Goal: Task Accomplishment & Management: Complete application form

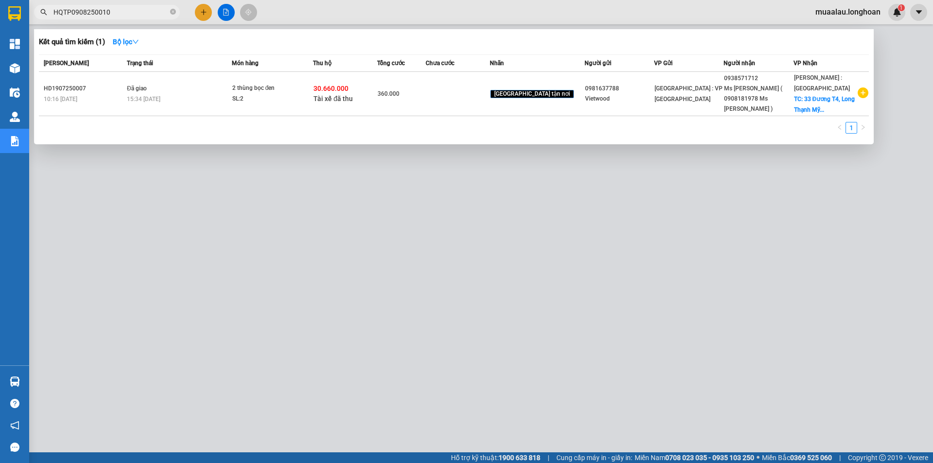
scroll to position [19, 0]
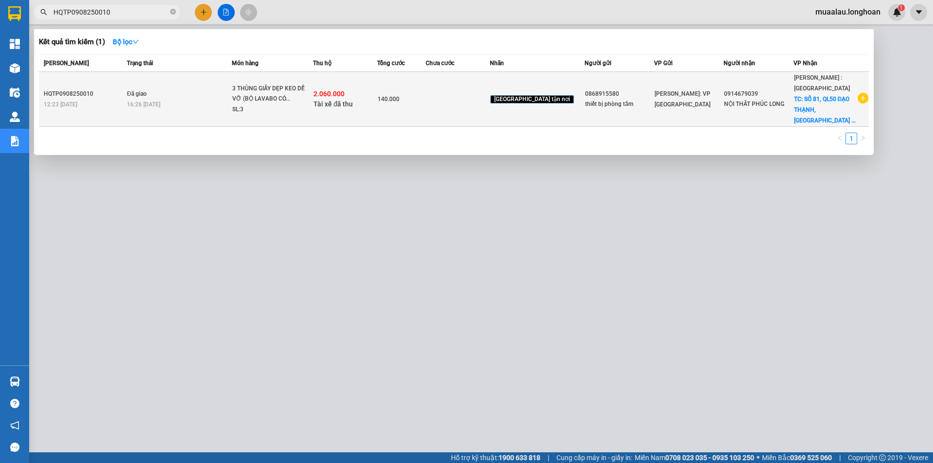
type input "HQTP0908250010"
click at [137, 90] on span "Đã giao" at bounding box center [137, 93] width 20 height 7
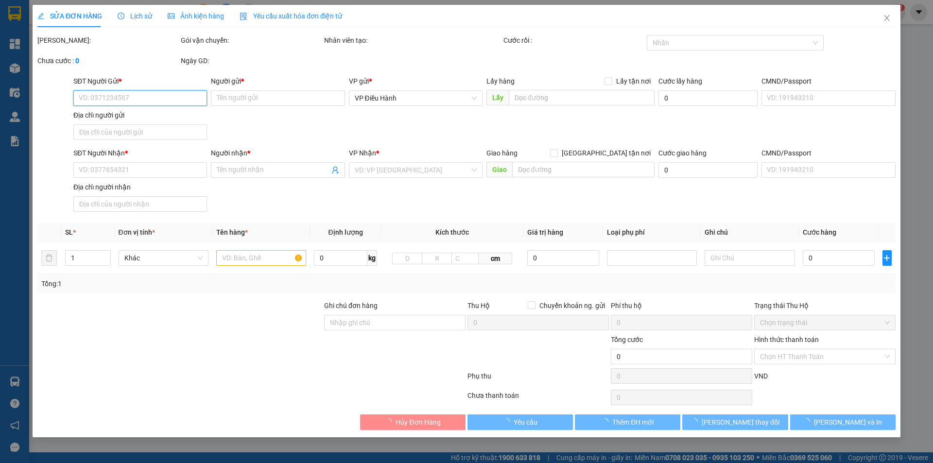
type input "0868915580"
type input "thiết bị phòng tắm"
type input "0914679039"
type input "NỘI THẤT PHÚC LONG"
checkbox input "true"
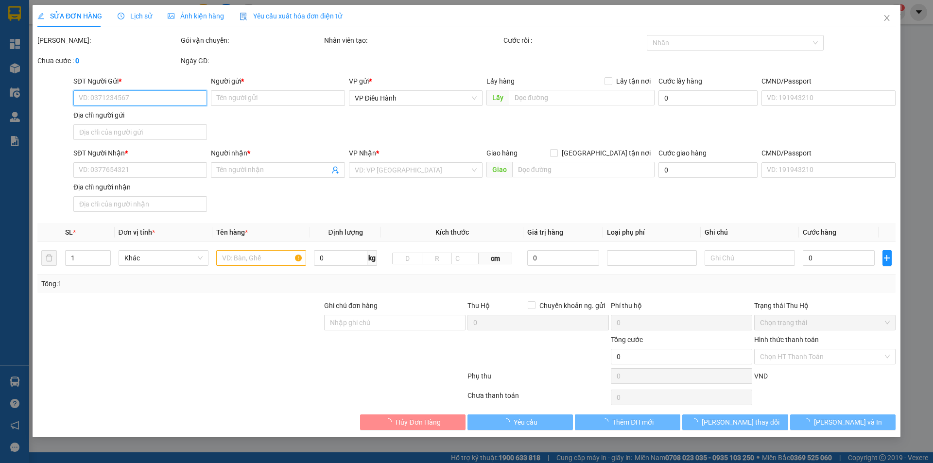
type input "SỐ 81, QL50 ĐẠO THẠNH, [GEOGRAPHIC_DATA], [GEOGRAPHIC_DATA]"
type input "HÀNG CÓ GƯƠNG NHẸ TAY- BỂ VỠ KHÔNG ĐỀN"
checkbox input "true"
type input "2.060.000"
type input "10.000"
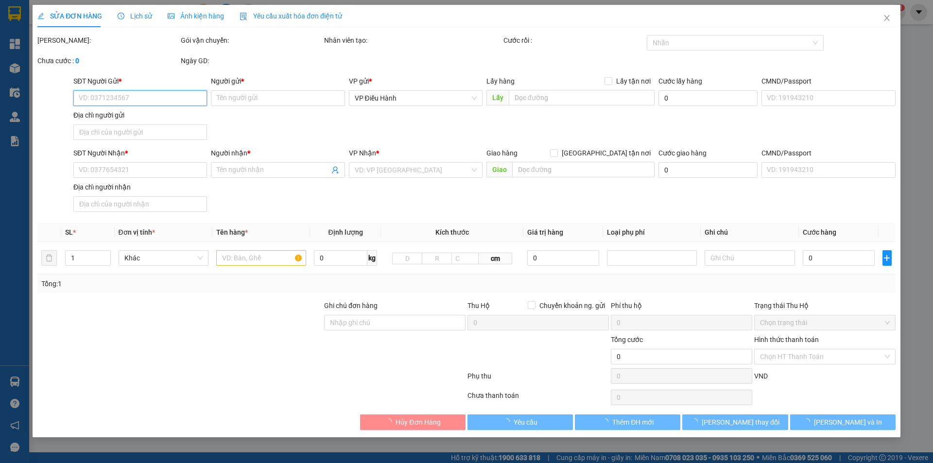
type input "140.000"
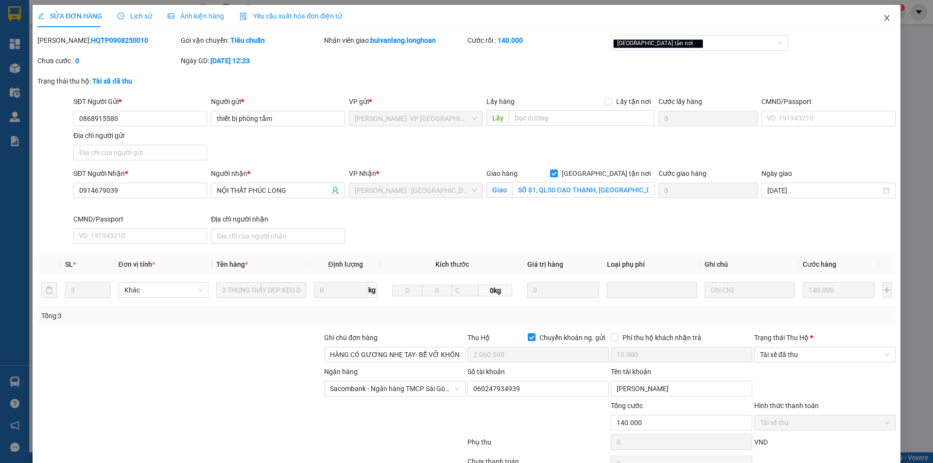
click at [883, 19] on icon "close" at bounding box center [887, 18] width 8 height 8
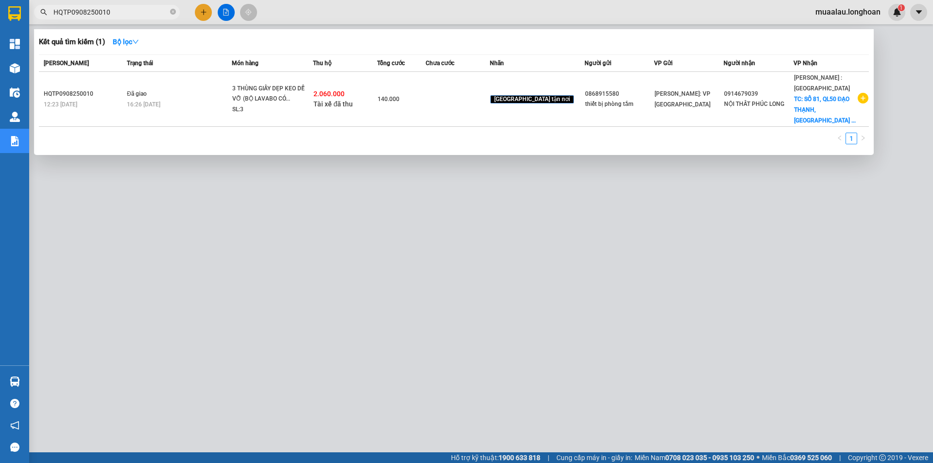
click at [123, 15] on input "HQTP0908250010" at bounding box center [110, 12] width 115 height 11
paste input "VHBT2507250035"
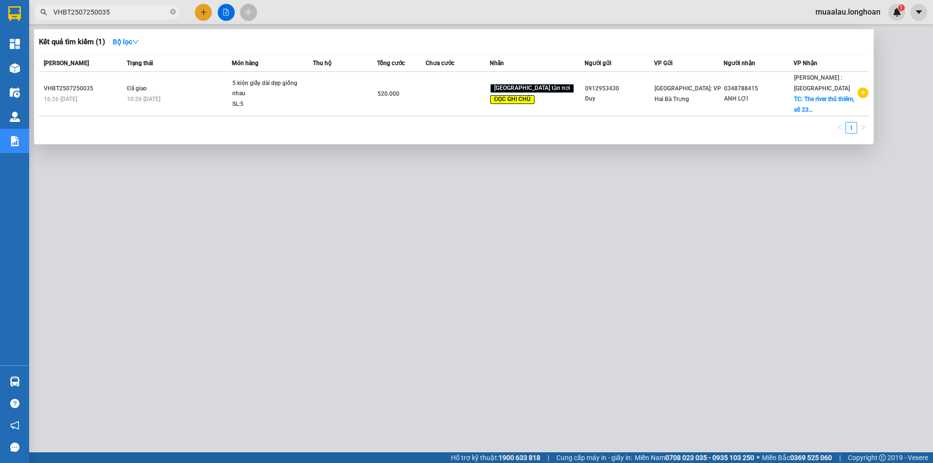
click at [113, 15] on input "VHBT2507250035" at bounding box center [110, 12] width 115 height 11
click at [119, 12] on input "VHBT2507250035" at bounding box center [110, 12] width 115 height 11
paste input "HQTP0908250010"
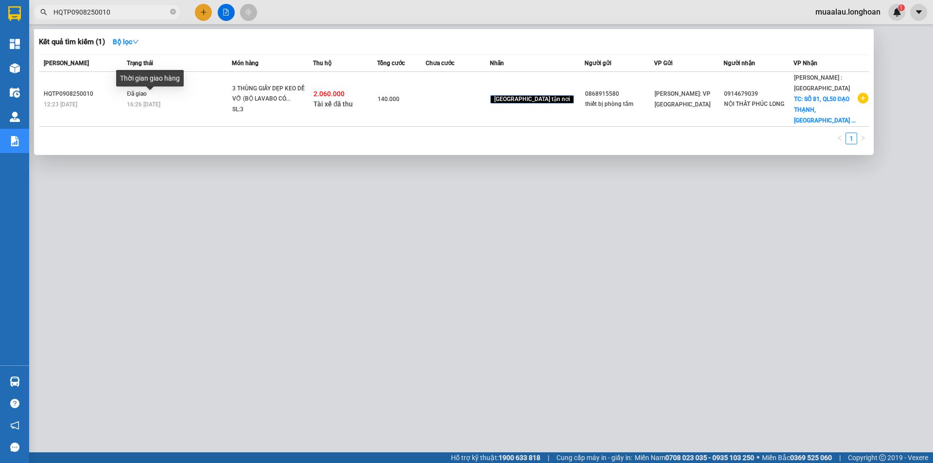
type input "HQTP0908250010"
click at [143, 90] on div "Thời gian giao hàng" at bounding box center [150, 81] width 68 height 23
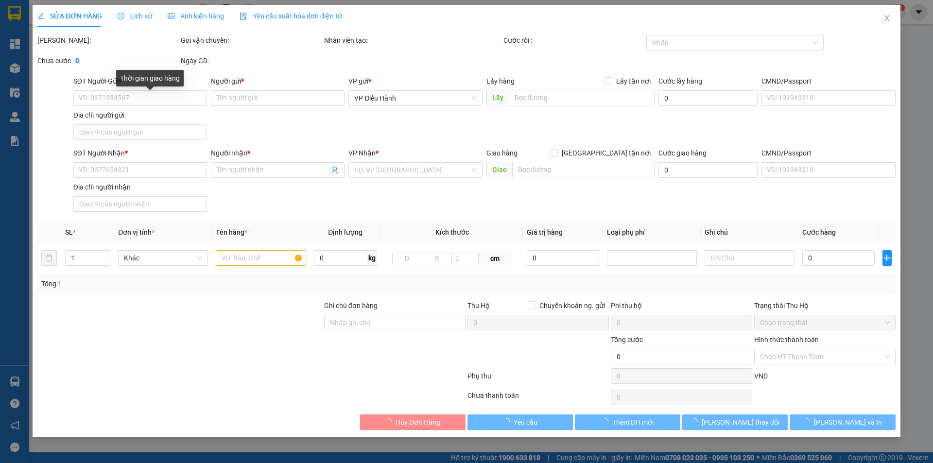
type input "0868915580"
type input "thiết bị phòng tắm"
type input "0914679039"
type input "NỘI THẤT PHÚC LONG"
checkbox input "true"
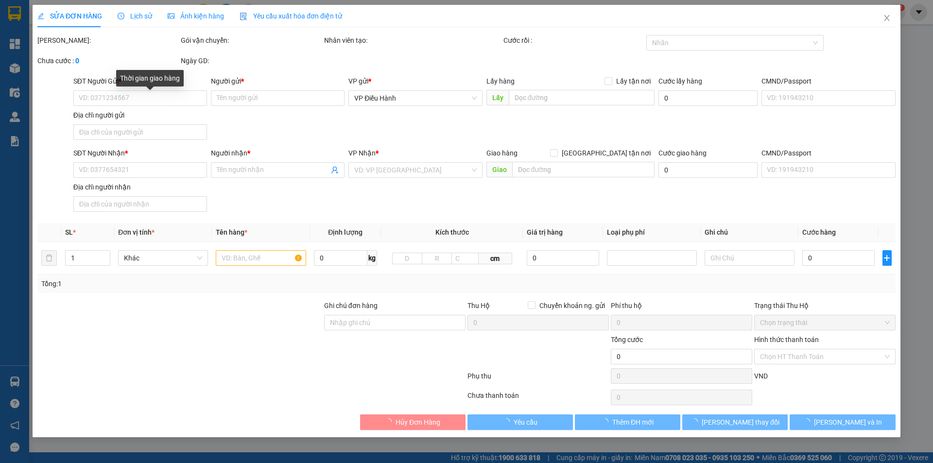
type input "SỐ 81, QL50 ĐẠO THẠNH, [GEOGRAPHIC_DATA], [GEOGRAPHIC_DATA]"
type input "HÀNG CÓ GƯƠNG NHẸ TAY- BỂ VỠ KHÔNG ĐỀN"
checkbox input "true"
type input "2.060.000"
type input "10.000"
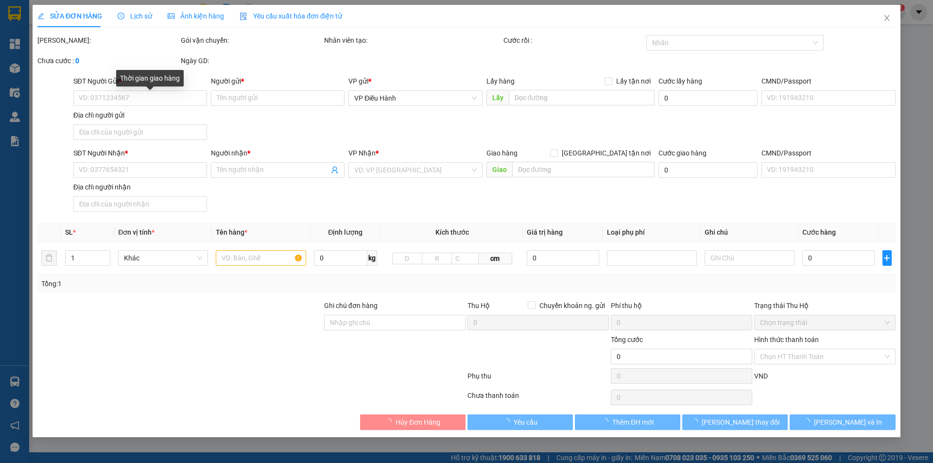
type input "140.000"
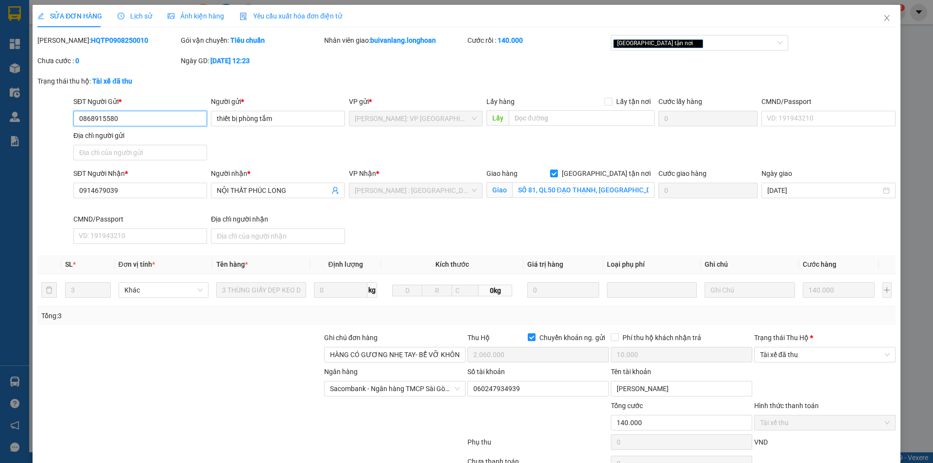
scroll to position [52, 0]
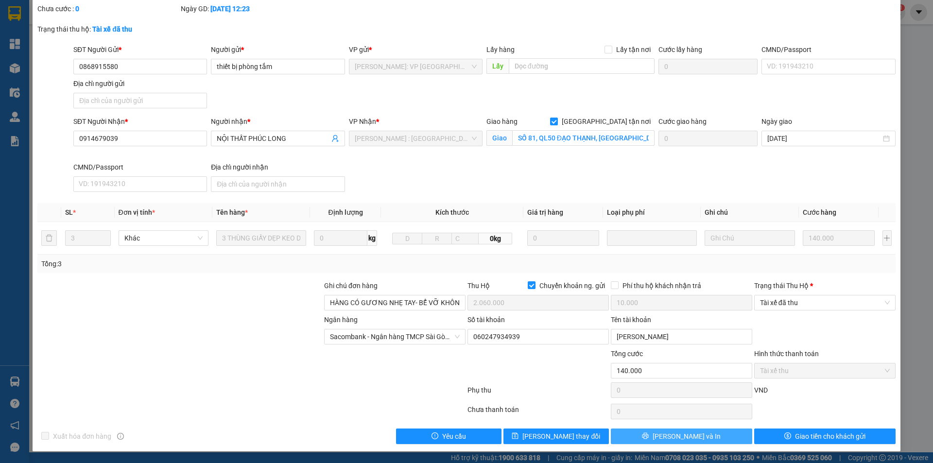
click at [679, 436] on span "[PERSON_NAME] và In" at bounding box center [687, 436] width 68 height 11
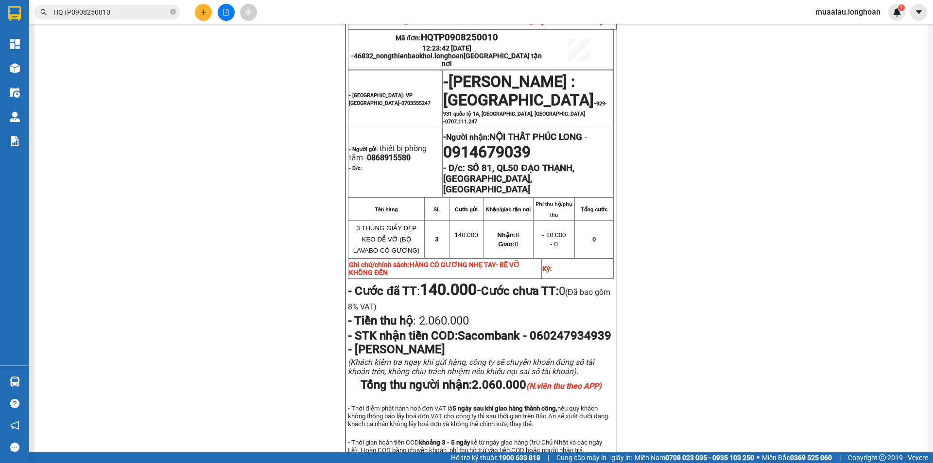
scroll to position [534, 0]
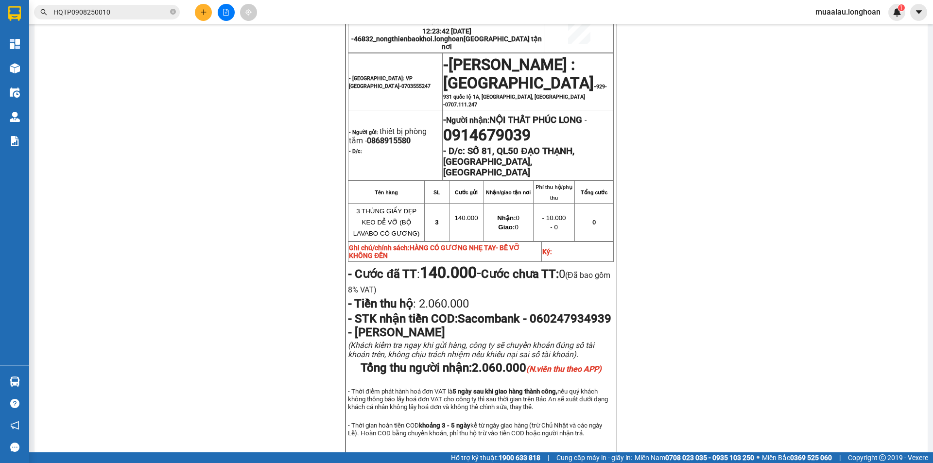
click at [124, 10] on input "HQTP0908250010" at bounding box center [110, 12] width 115 height 11
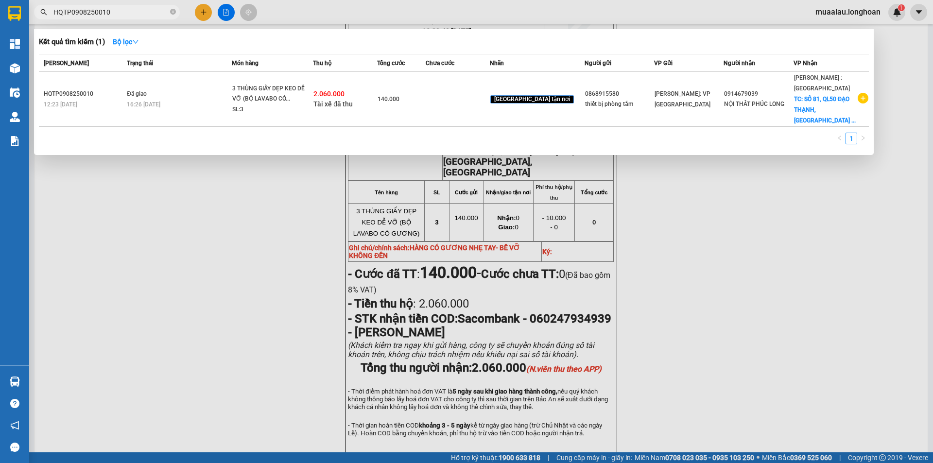
click at [124, 10] on input "HQTP0908250010" at bounding box center [110, 12] width 115 height 11
paste input "KQ120808250007"
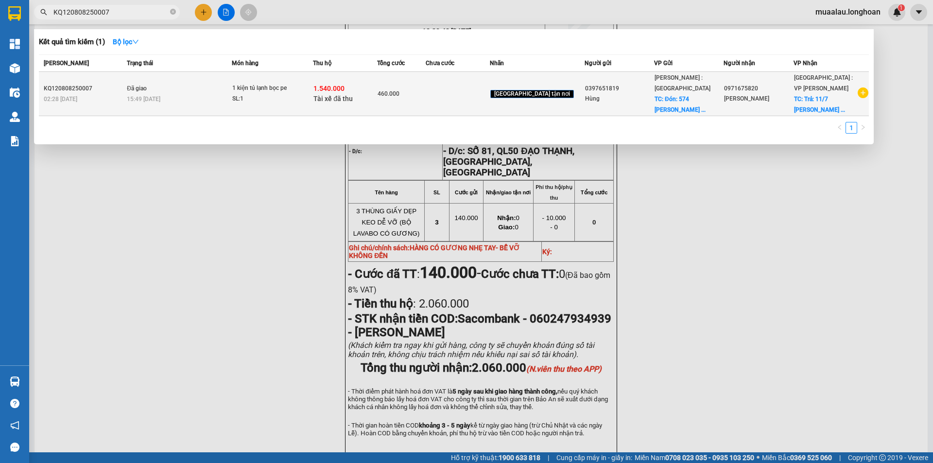
type input "KQ120808250007"
click at [129, 95] on td "Đã giao 15:49 [DATE]" at bounding box center [177, 94] width 107 height 44
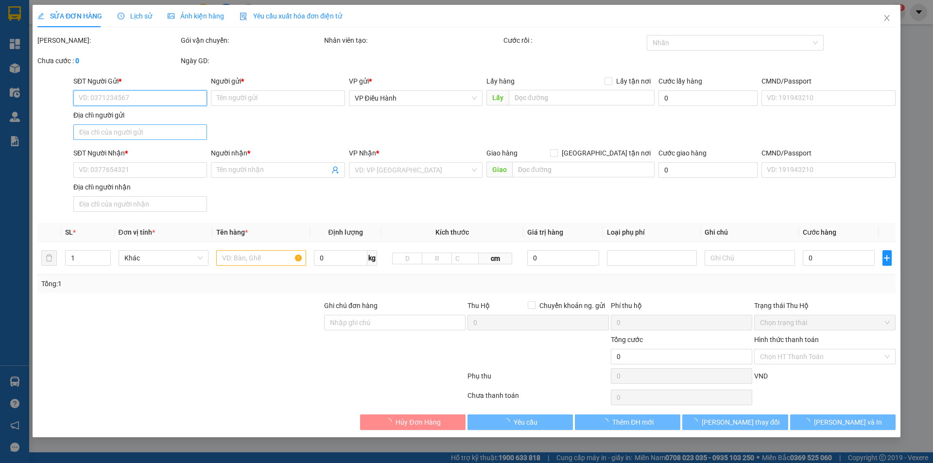
type input "0397651819"
type input "Hùng"
checkbox input "true"
type input "Đón: 574 [PERSON_NAME] . định hoà thủ dầu một . bình dương"
type input "0971675820"
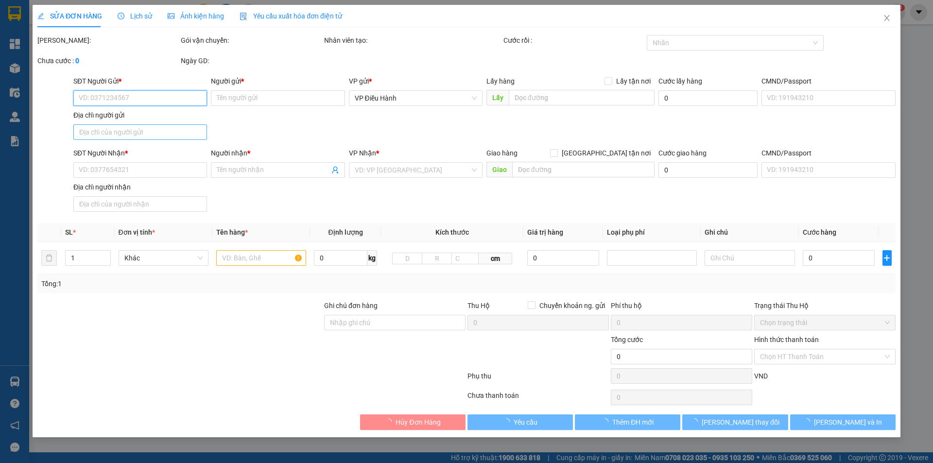
type input "[PERSON_NAME]"
checkbox input "true"
type input "Trả: 11/7 [PERSON_NAME] phường hòa minh quân liên chiều [GEOGRAPHIC_DATA]"
type input "không bao hư vỡ - trầy xước"
checkbox input "true"
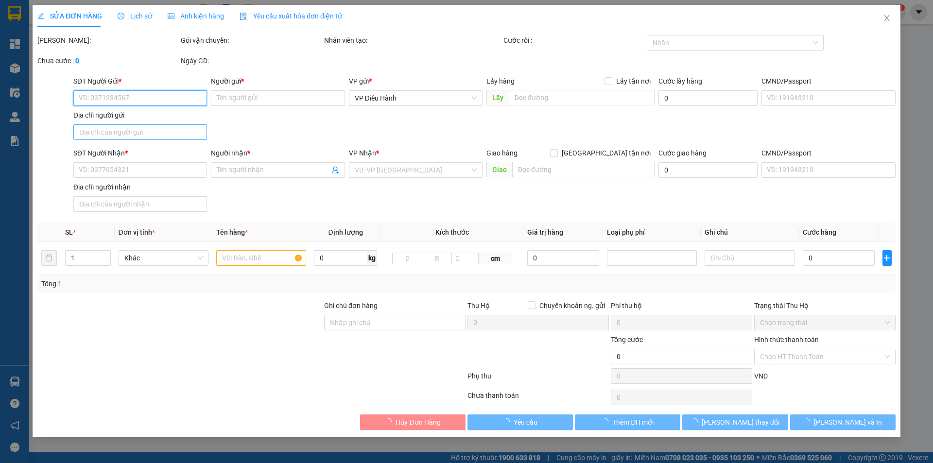
type input "1.540.000"
type input "10.000"
type input "460.000"
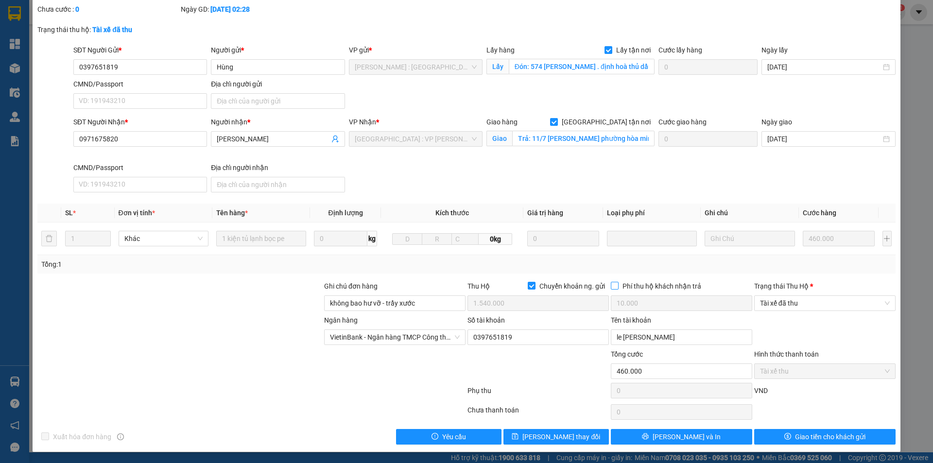
scroll to position [52, 0]
click at [649, 434] on icon "printer" at bounding box center [645, 435] width 7 height 7
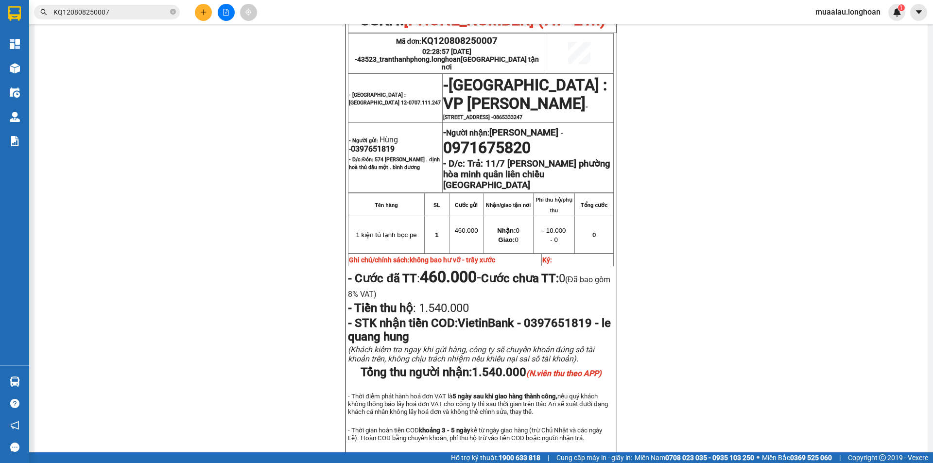
scroll to position [534, 0]
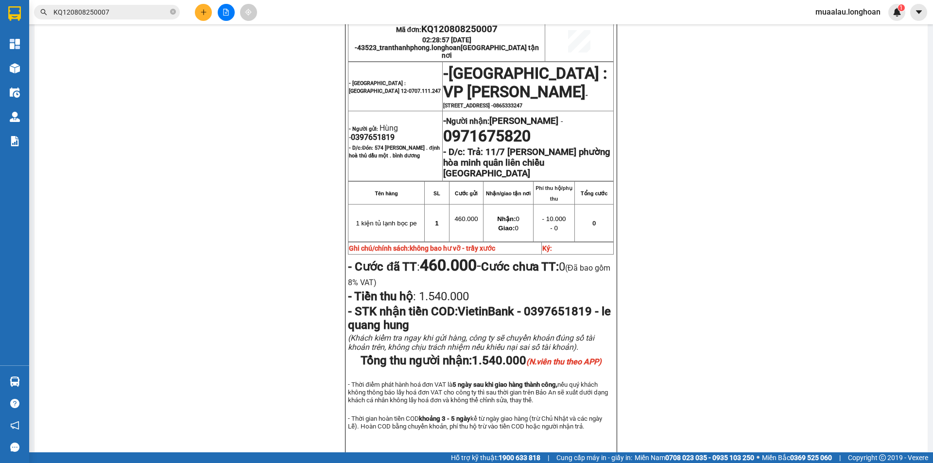
click at [116, 8] on input "KQ120808250007" at bounding box center [110, 12] width 115 height 11
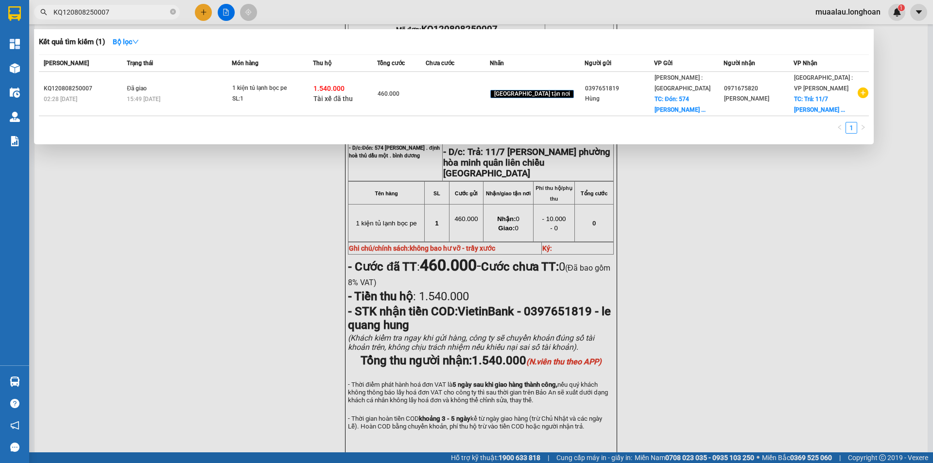
click at [116, 8] on input "KQ120808250007" at bounding box center [110, 12] width 115 height 11
paste input "VPLB0808250019"
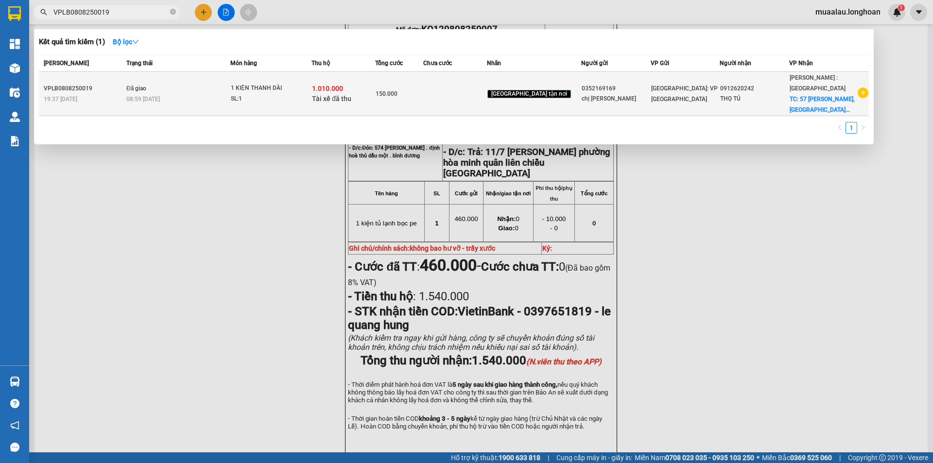
type input "VPLB0808250019"
click at [109, 88] on div "VPLB0808250019" at bounding box center [84, 89] width 80 height 10
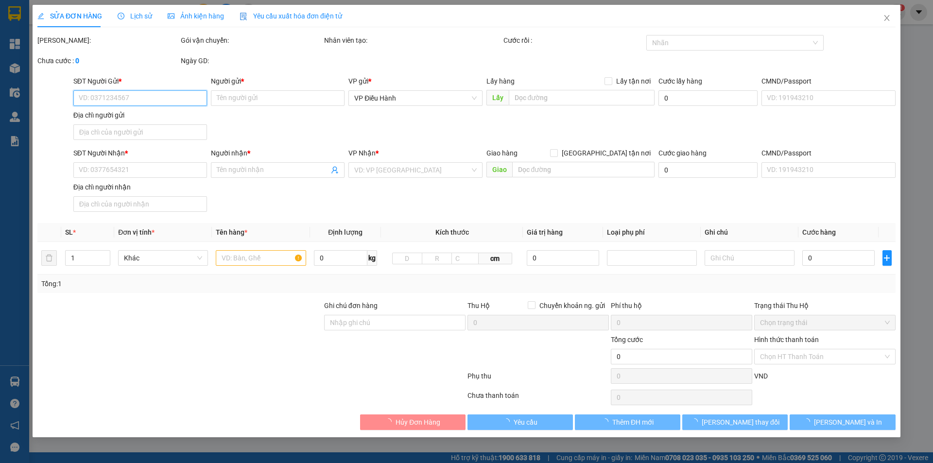
type input "0352169169"
type input "chị [PERSON_NAME]"
type input "0912620242"
type input "THỌ TÚ"
checkbox input "true"
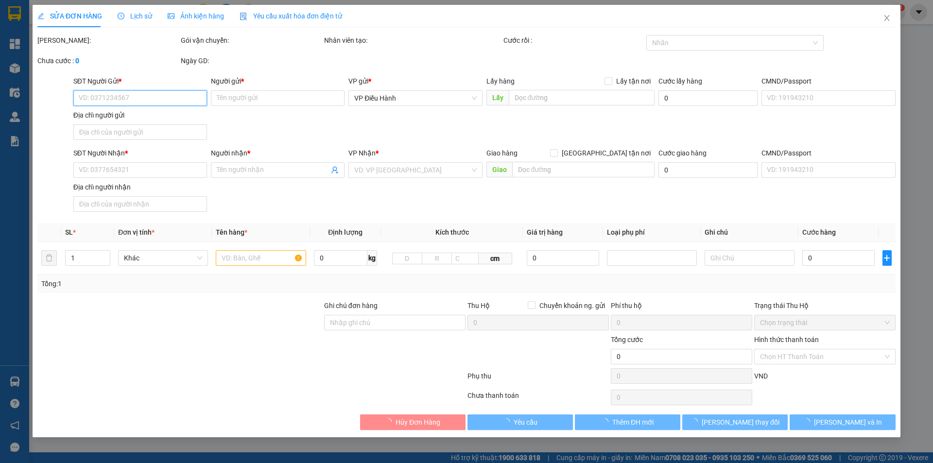
type input "[GEOGRAPHIC_DATA], [GEOGRAPHIC_DATA], [GEOGRAPHIC_DATA], [GEOGRAPHIC_DATA]"
checkbox input "true"
type input "1.010.000"
type input "10.000"
type input "150.000"
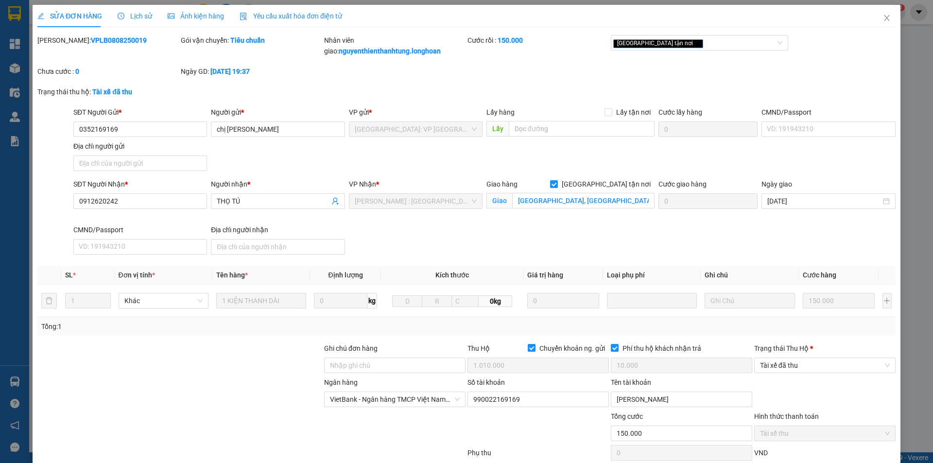
click at [136, 12] on span "Lịch sử" at bounding box center [135, 16] width 34 height 8
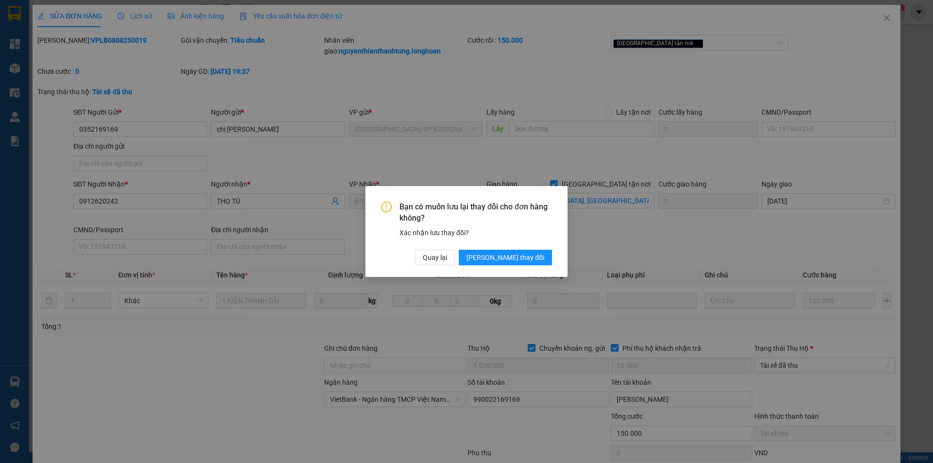
click at [79, 18] on div "Bạn có muốn lưu lại thay đổi cho đơn hàng không? Xác nhận lưu thay đổi? Quay lạ…" at bounding box center [466, 231] width 933 height 463
click at [447, 255] on span "Quay lại" at bounding box center [435, 257] width 24 height 11
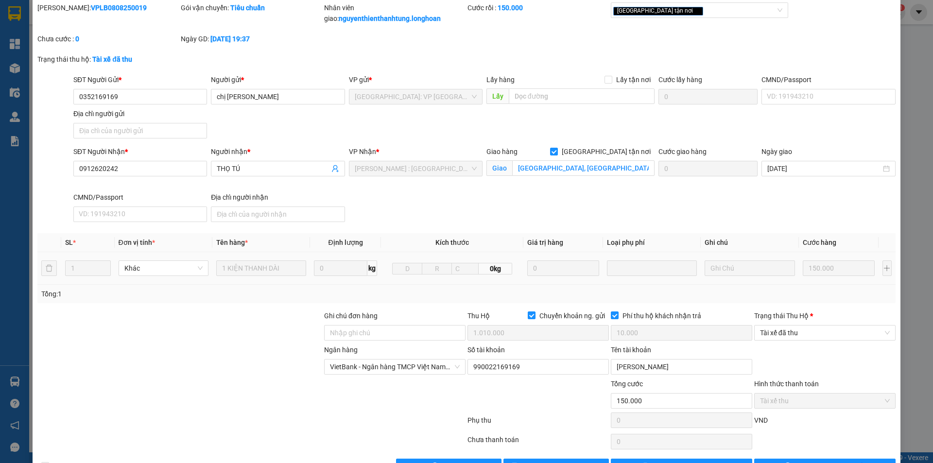
scroll to position [63, 0]
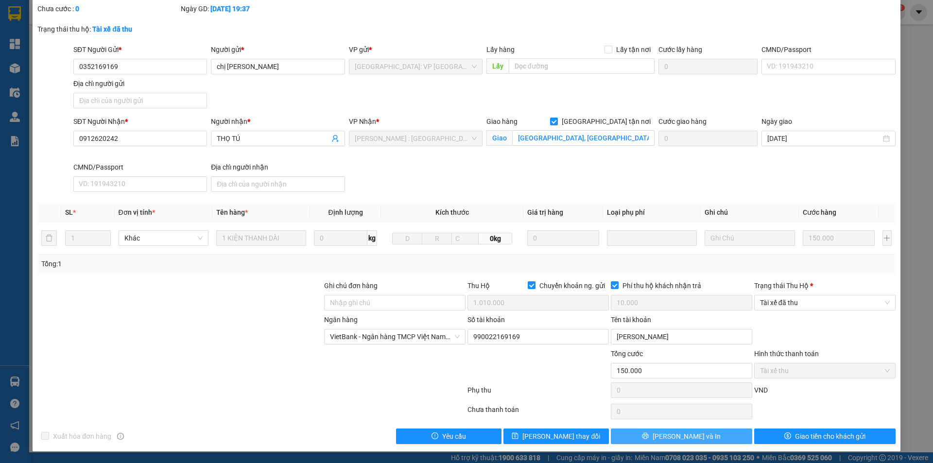
click at [679, 438] on span "[PERSON_NAME] và In" at bounding box center [687, 436] width 68 height 11
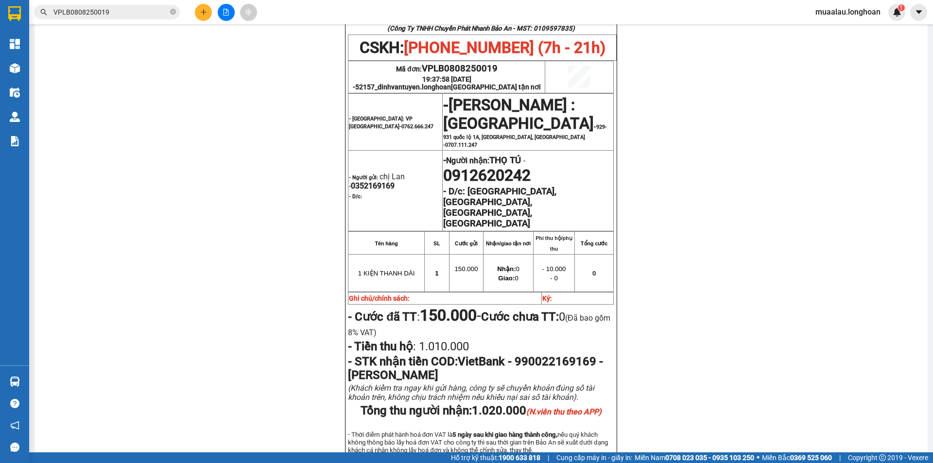
scroll to position [534, 0]
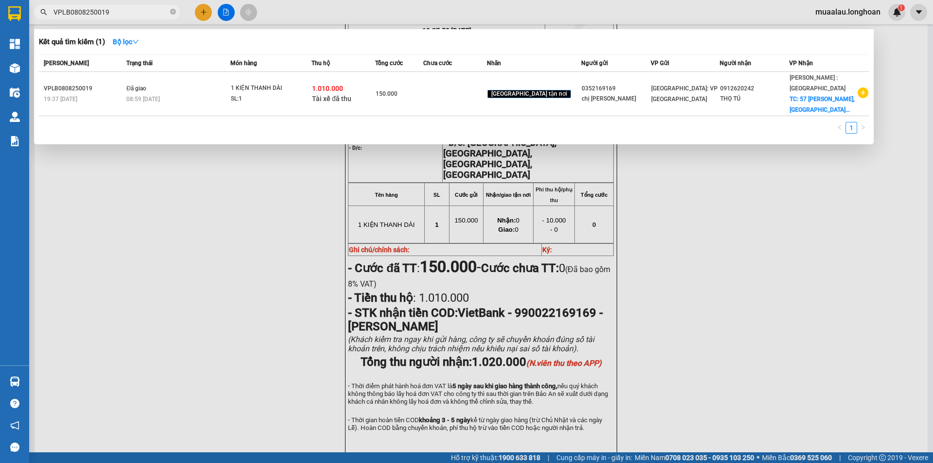
click at [113, 17] on input "VPLB0808250019" at bounding box center [110, 12] width 115 height 11
paste input "BXMT0508250002"
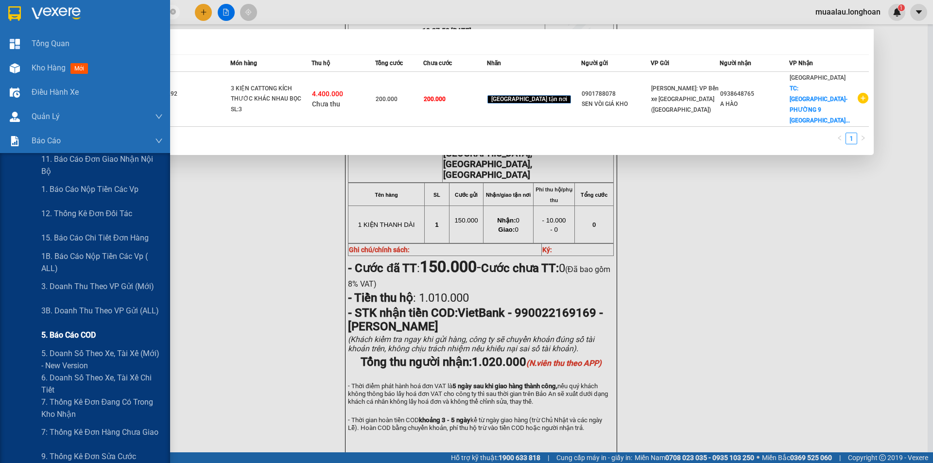
click at [80, 336] on span "5. Báo cáo COD" at bounding box center [68, 335] width 54 height 12
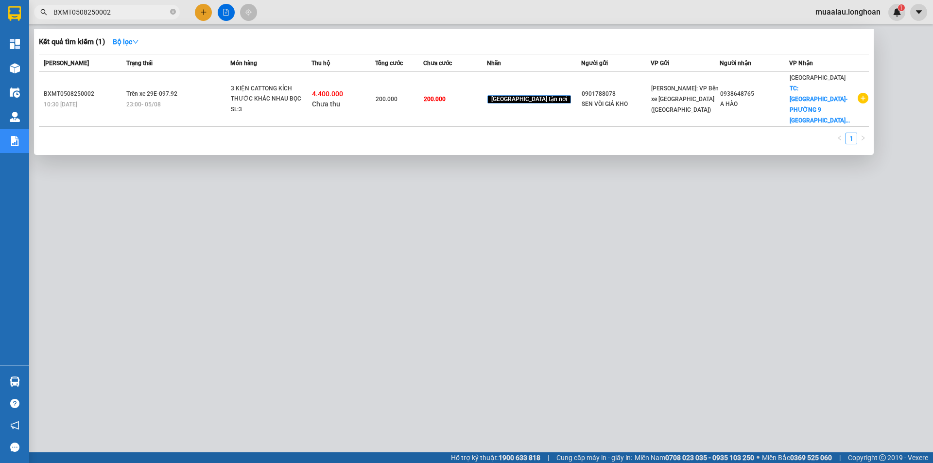
scroll to position [19, 0]
click at [163, 271] on div at bounding box center [466, 231] width 933 height 463
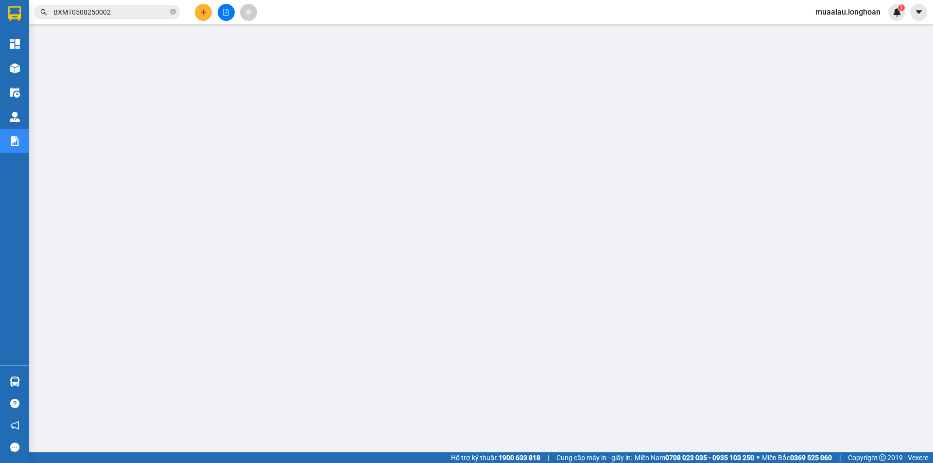
scroll to position [0, 0]
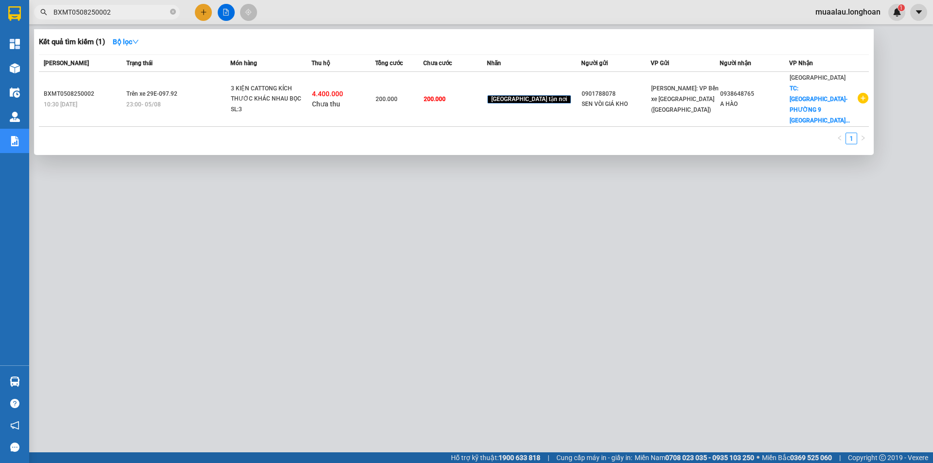
click at [124, 14] on input "BXMT0508250002" at bounding box center [110, 12] width 115 height 11
paste input "KQ121108250056"
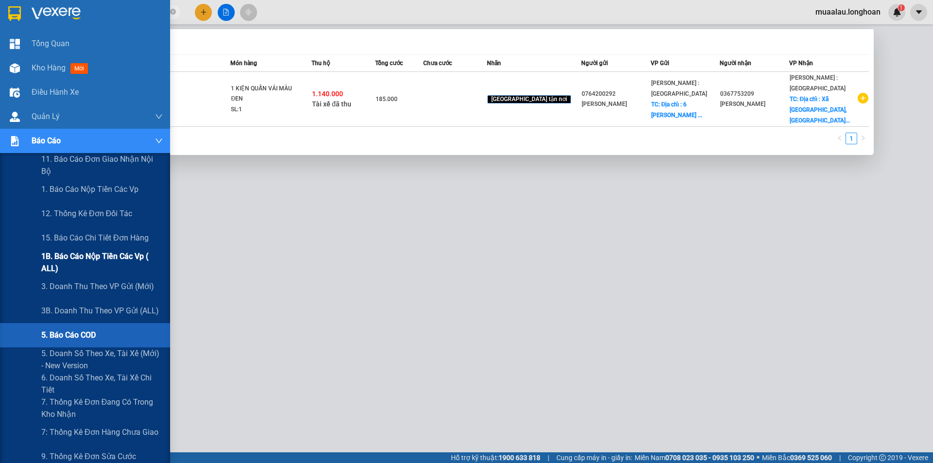
click at [94, 261] on span "1B. Báo cáo nộp tiền các vp ( ALL)" at bounding box center [101, 262] width 121 height 24
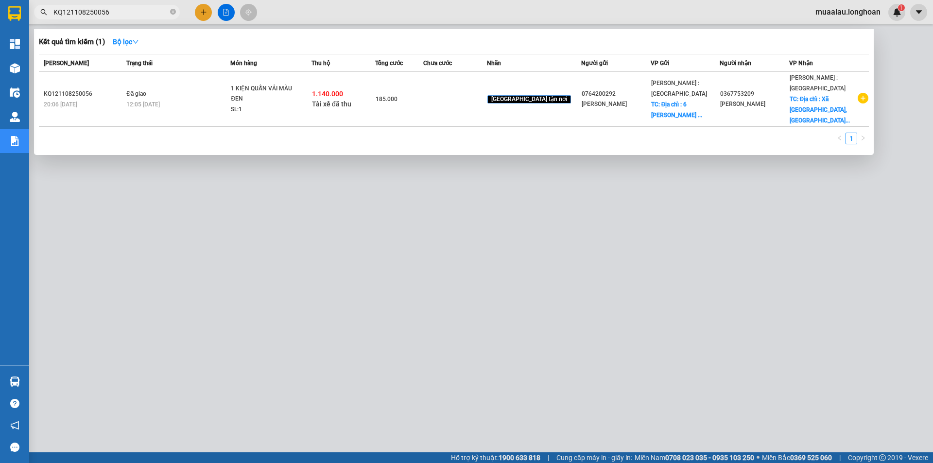
click at [288, 311] on div at bounding box center [466, 231] width 933 height 463
click at [117, 9] on input "KQ121108250056" at bounding box center [110, 12] width 115 height 11
paste input "HNTH2107250008"
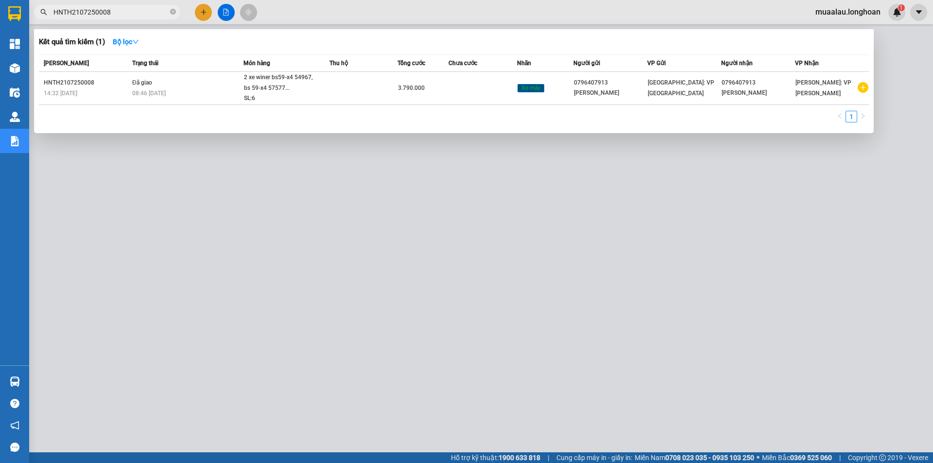
click at [119, 11] on input "HNTH2107250008" at bounding box center [110, 12] width 115 height 11
paste input "DNTK1008250002"
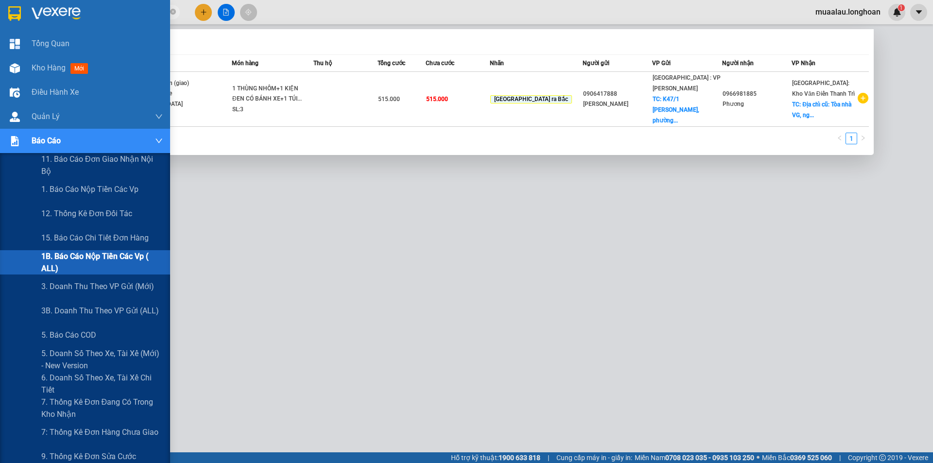
click at [70, 256] on span "1B. Báo cáo nộp tiền các vp ( ALL)" at bounding box center [101, 262] width 121 height 24
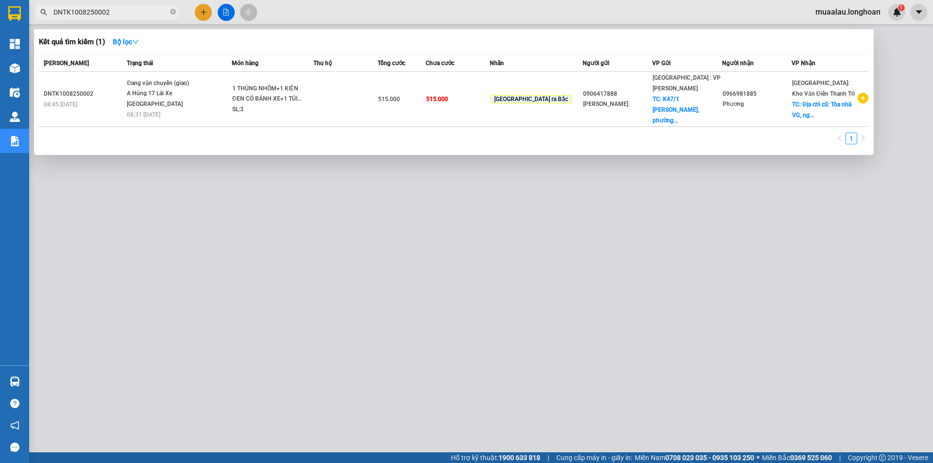
click at [218, 222] on div at bounding box center [466, 231] width 933 height 463
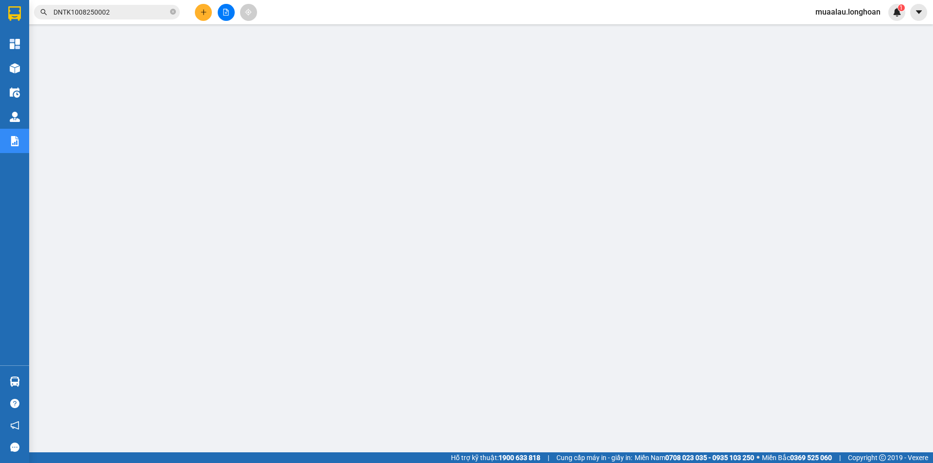
click at [108, 14] on input "DNTK1008250002" at bounding box center [110, 12] width 115 height 11
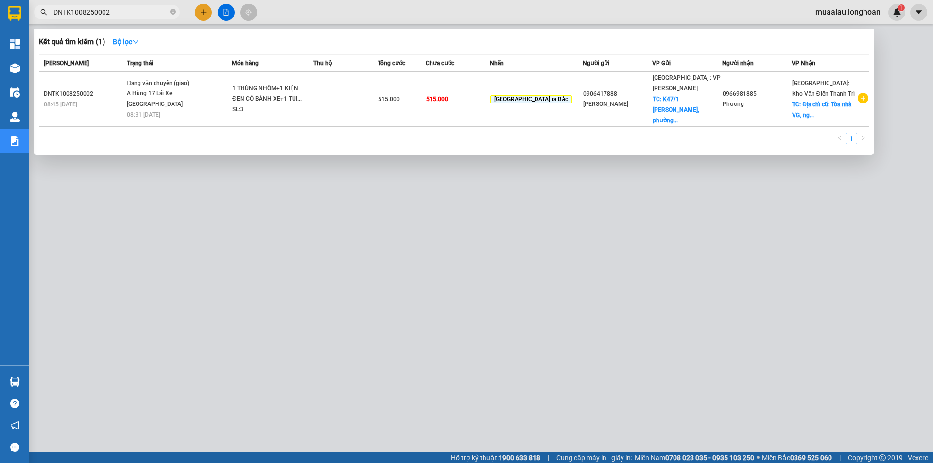
click at [108, 14] on input "DNTK1008250002" at bounding box center [110, 12] width 115 height 11
paste input "QU120108250020"
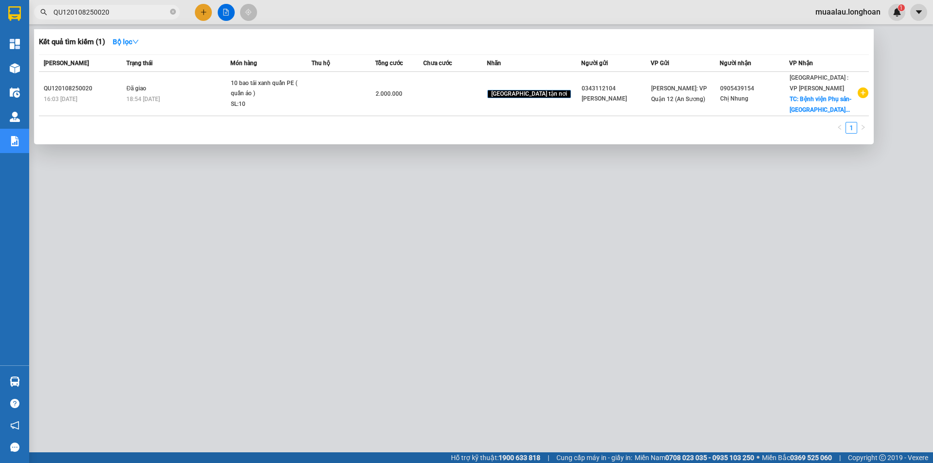
click at [114, 10] on input "QU120108250020" at bounding box center [110, 12] width 115 height 11
paste input "BXMT0508250002"
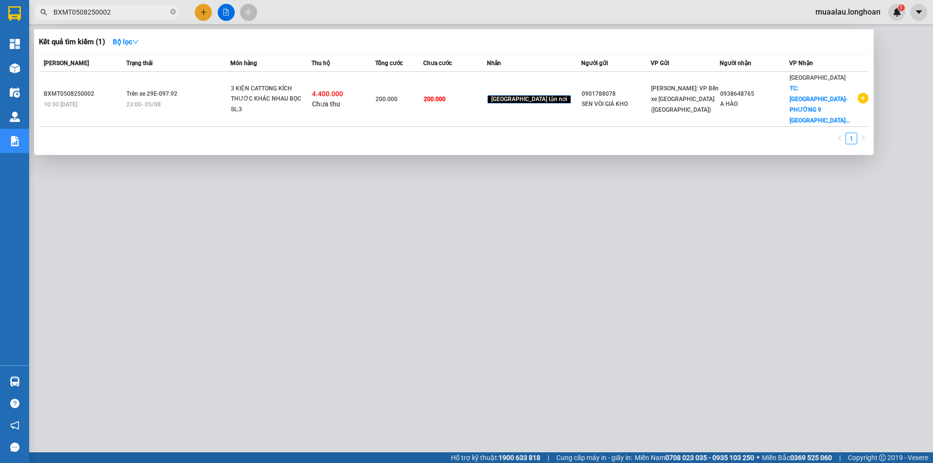
type input "BXMT0508250002"
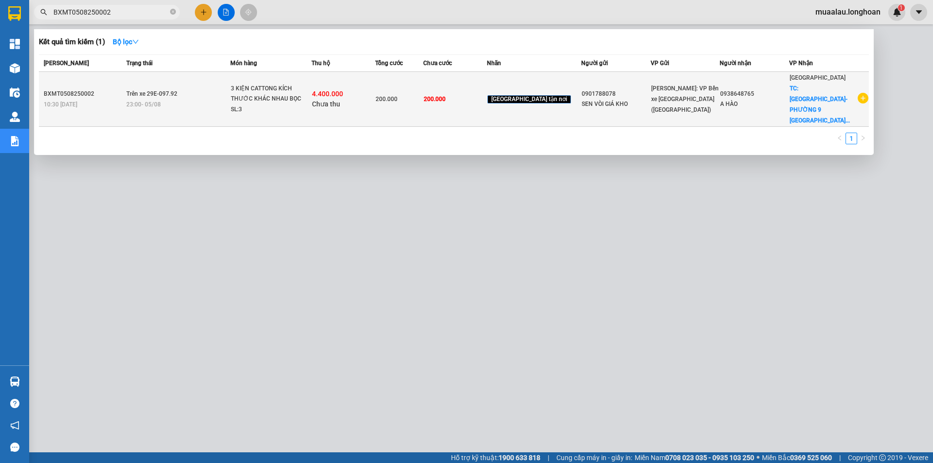
click at [136, 92] on span "Trên xe 29E-097.92" at bounding box center [151, 93] width 51 height 8
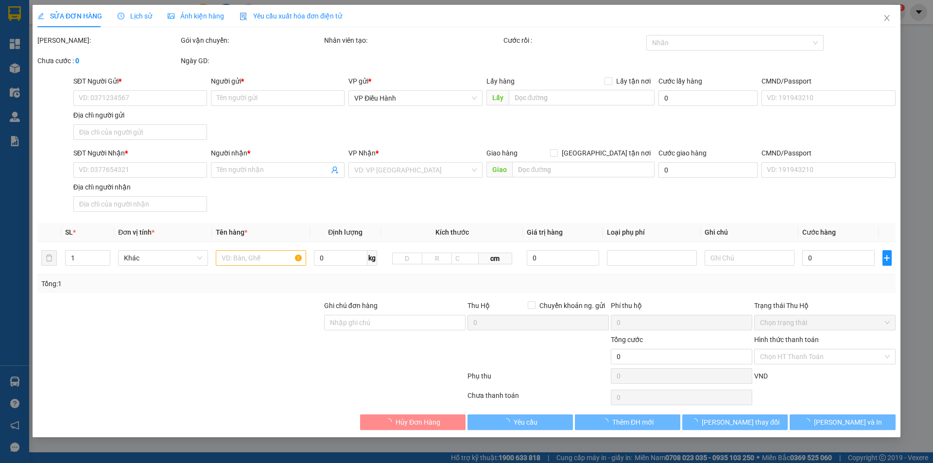
type input "0901788078"
type input "SEN VÒI GIÁ KHO"
type input "0938648765"
type input "A HÀO"
checkbox input "true"
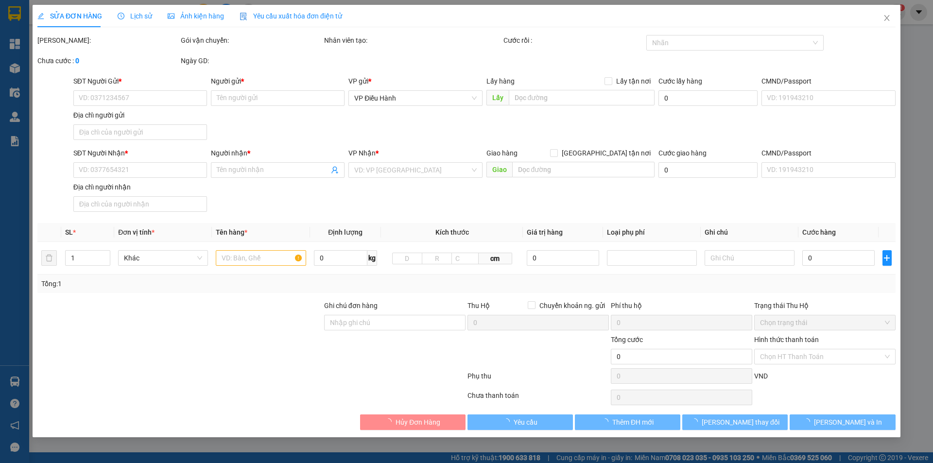
type input "[GEOGRAPHIC_DATA]-PHƯỜNG 9 [GEOGRAPHIC_DATA]"
type input "HÀNG DỄ VỠ ĐÃ BÁO KHÁCH HƯ VỠ KHÔNG ĐỀN"
type input "200.000"
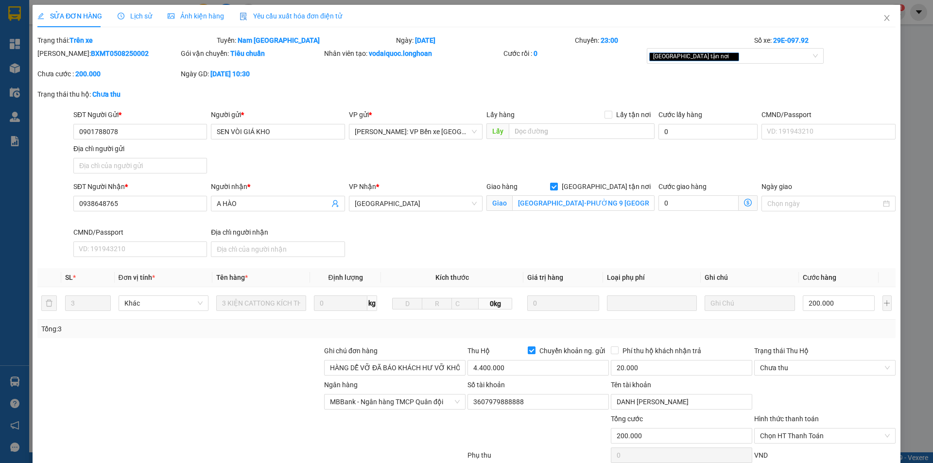
click at [136, 17] on span "Lịch sử" at bounding box center [135, 16] width 34 height 8
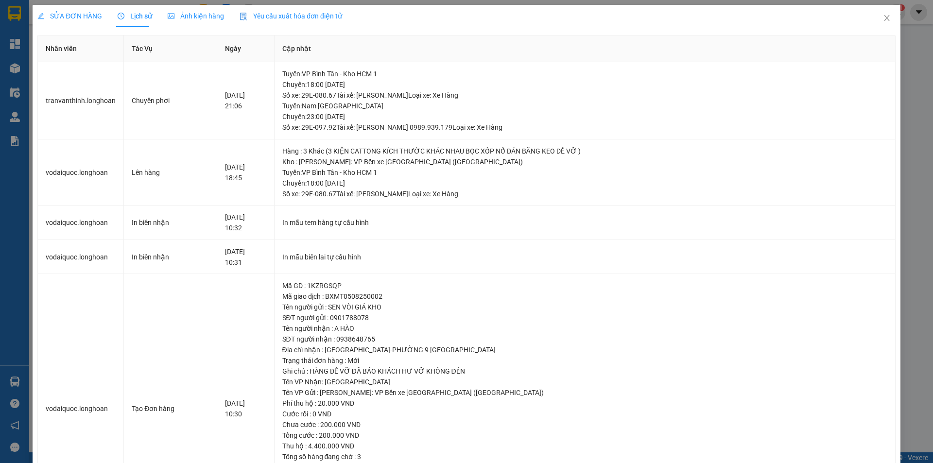
click at [77, 11] on div "SỬA ĐƠN HÀNG" at bounding box center [69, 16] width 65 height 11
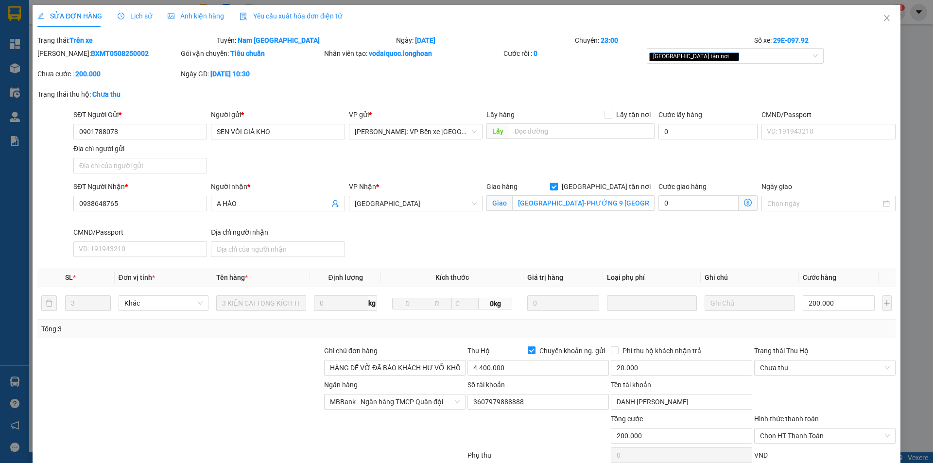
click at [133, 16] on span "Lịch sử" at bounding box center [135, 16] width 34 height 8
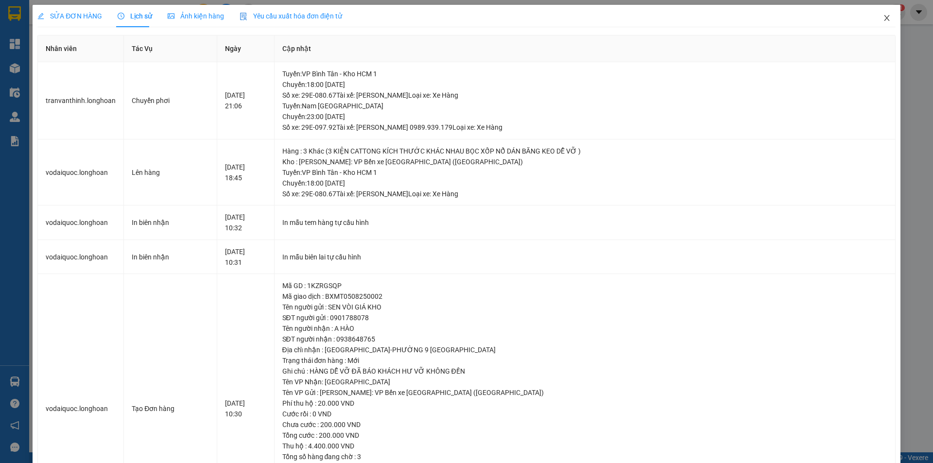
click at [884, 16] on icon "close" at bounding box center [886, 18] width 5 height 6
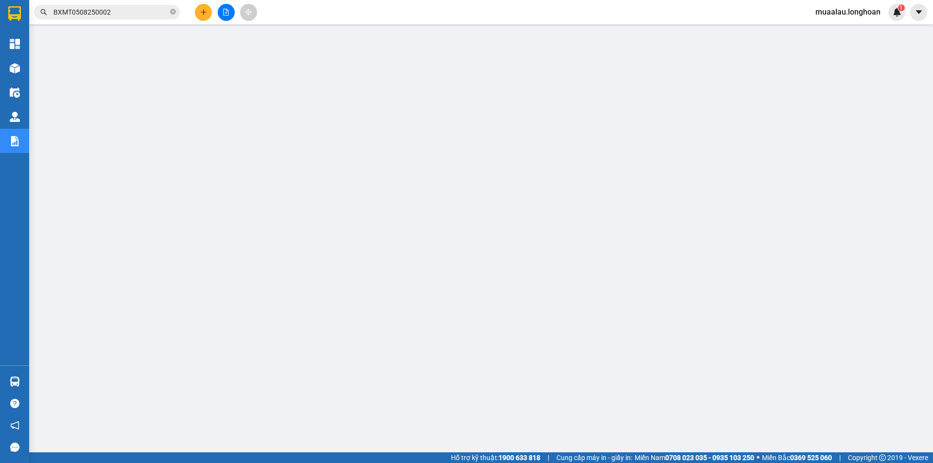
click at [131, 12] on input "BXMT0508250002" at bounding box center [110, 12] width 115 height 11
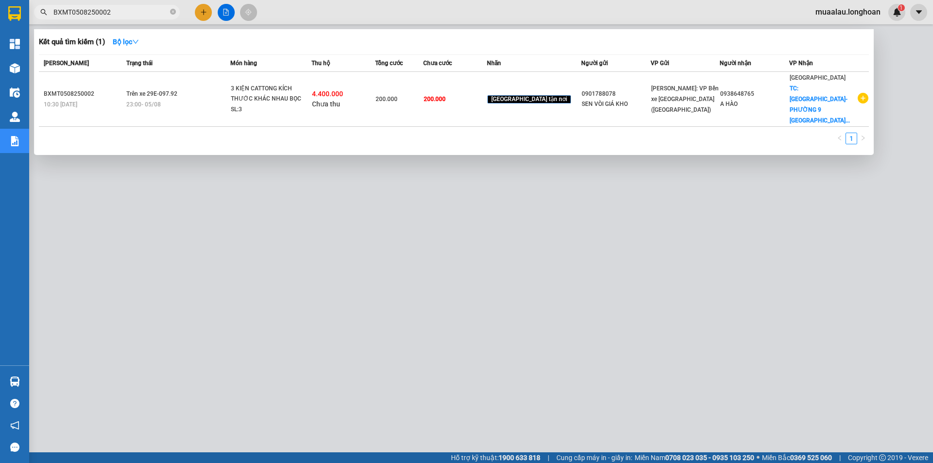
click at [112, 10] on input "BXMT0508250002" at bounding box center [110, 12] width 115 height 11
paste input "HNTH2107250008"
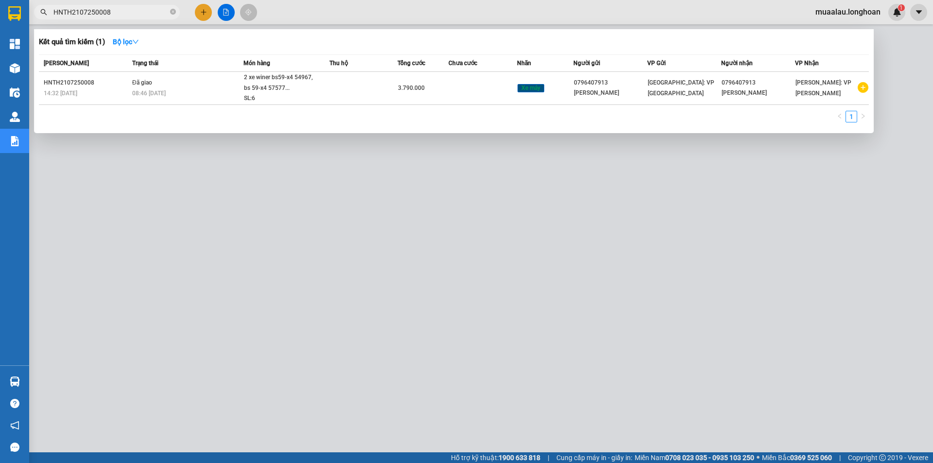
click at [138, 12] on input "HNTH2107250008" at bounding box center [110, 12] width 115 height 11
paste input "BXMT0508250002"
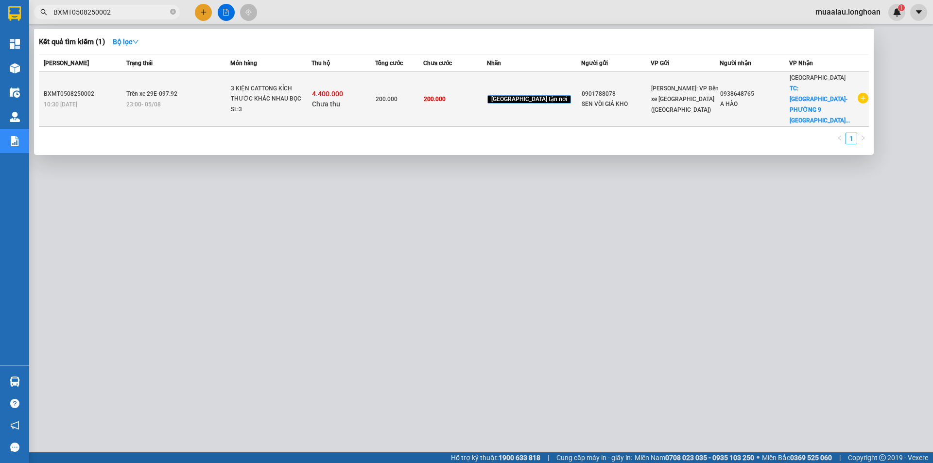
type input "BXMT0508250002"
click at [135, 91] on span "Trên xe 29E-097.92" at bounding box center [151, 93] width 51 height 7
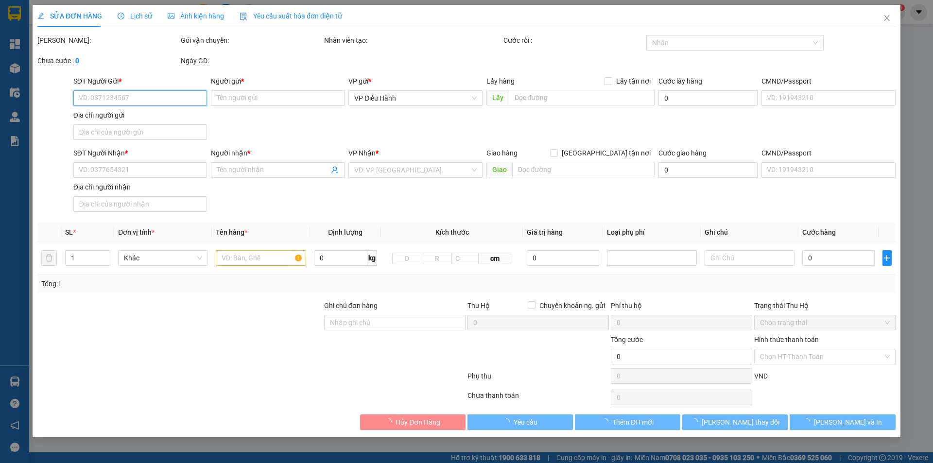
type input "0901788078"
type input "SEN VÒI GIÁ KHO"
type input "0938648765"
type input "A HÀO"
checkbox input "true"
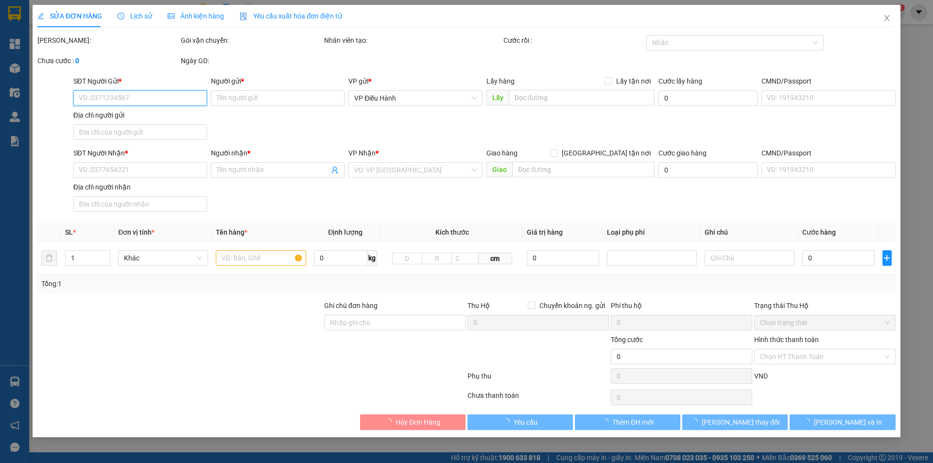
type input "[GEOGRAPHIC_DATA]-PHƯỜNG 9 [GEOGRAPHIC_DATA]"
type input "HÀNG DỄ VỠ ĐÃ BÁO KHÁCH HƯ VỠ KHÔNG ĐỀN"
type input "200.000"
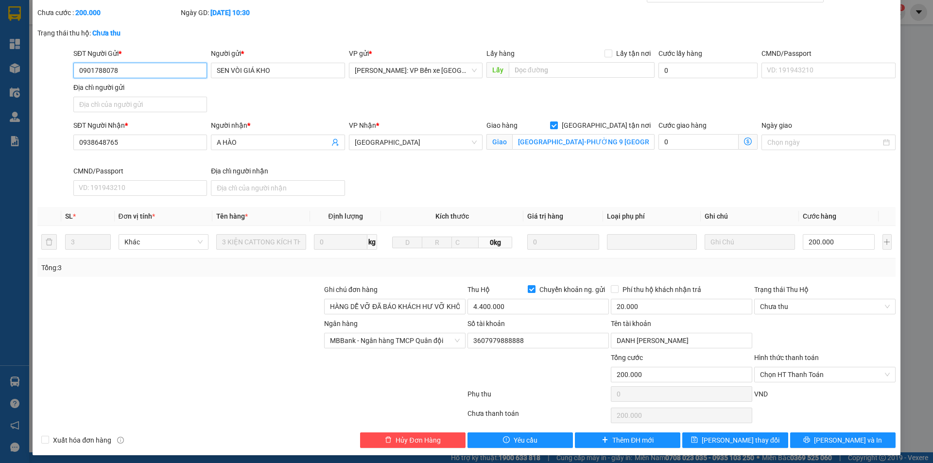
scroll to position [65, 0]
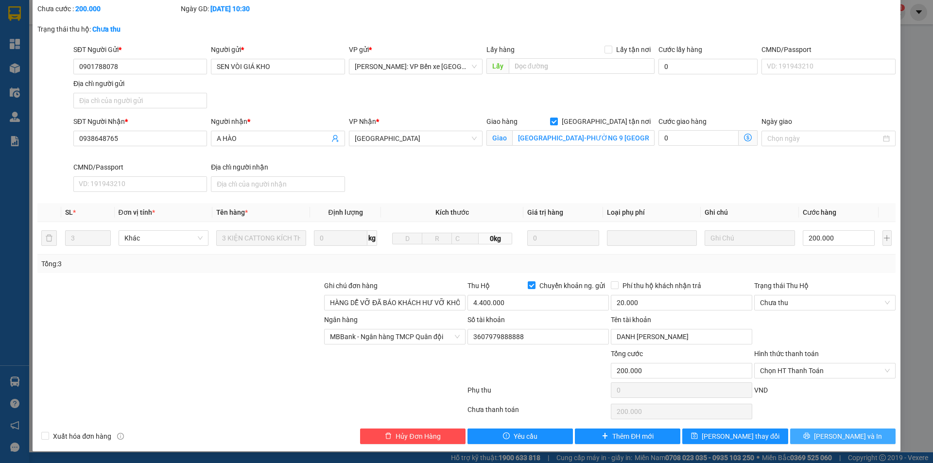
click at [843, 435] on span "[PERSON_NAME] và In" at bounding box center [848, 436] width 68 height 11
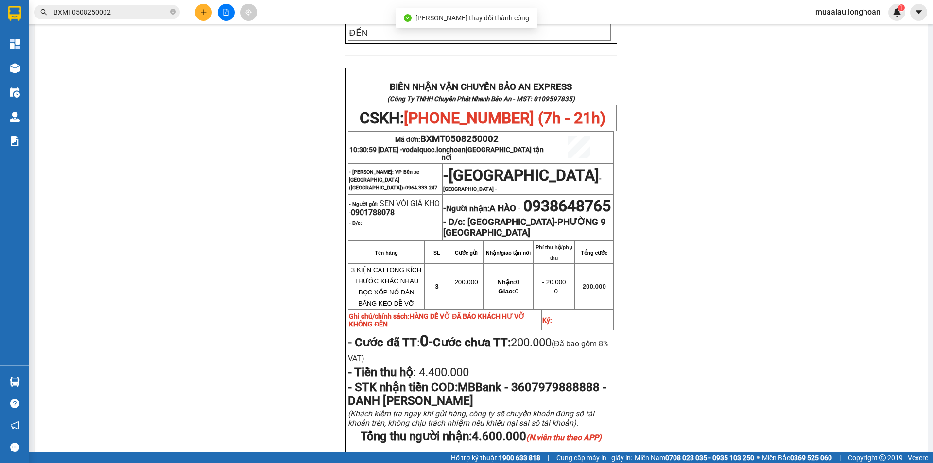
scroll to position [437, 0]
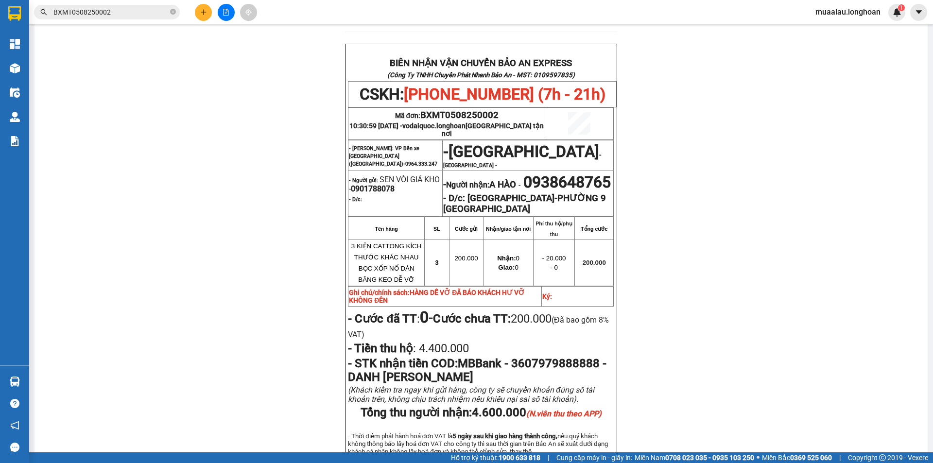
click at [128, 8] on input "BXMT0508250002" at bounding box center [110, 12] width 115 height 11
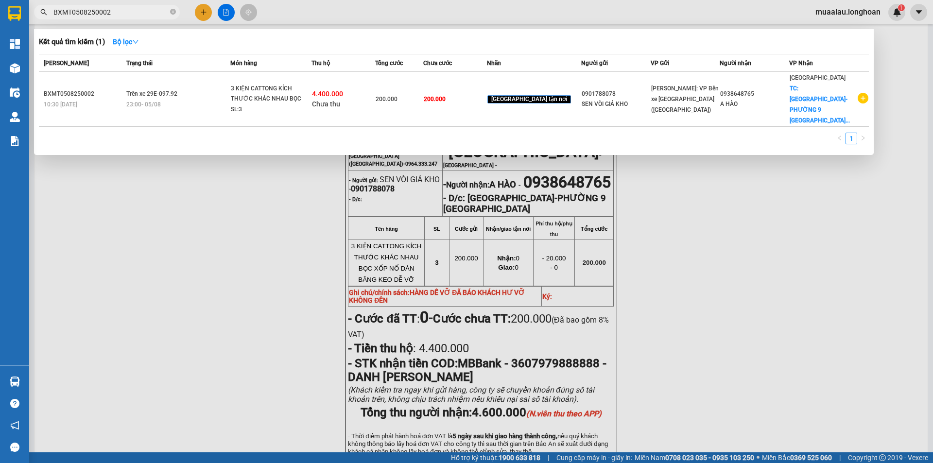
click at [128, 8] on input "BXMT0508250002" at bounding box center [110, 12] width 115 height 11
paste input "KQ120808250025"
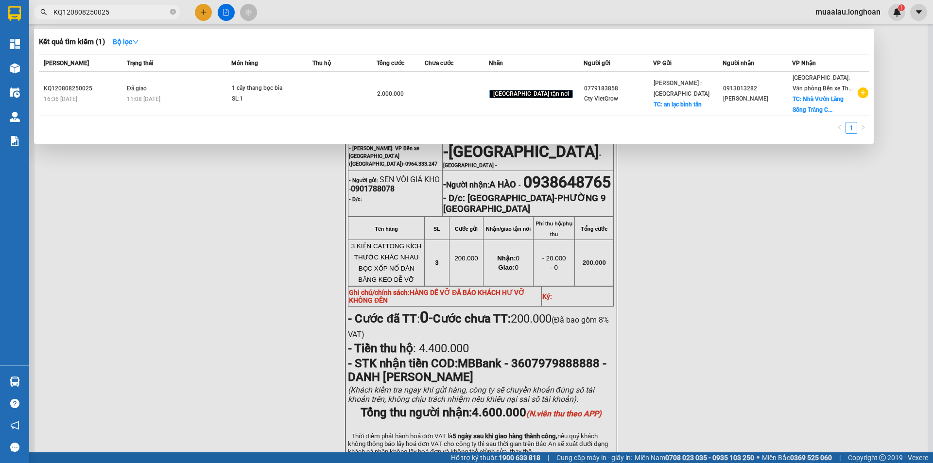
click at [136, 11] on input "KQ120808250025" at bounding box center [110, 12] width 115 height 11
paste input "708250014"
type input "KQ120708250014"
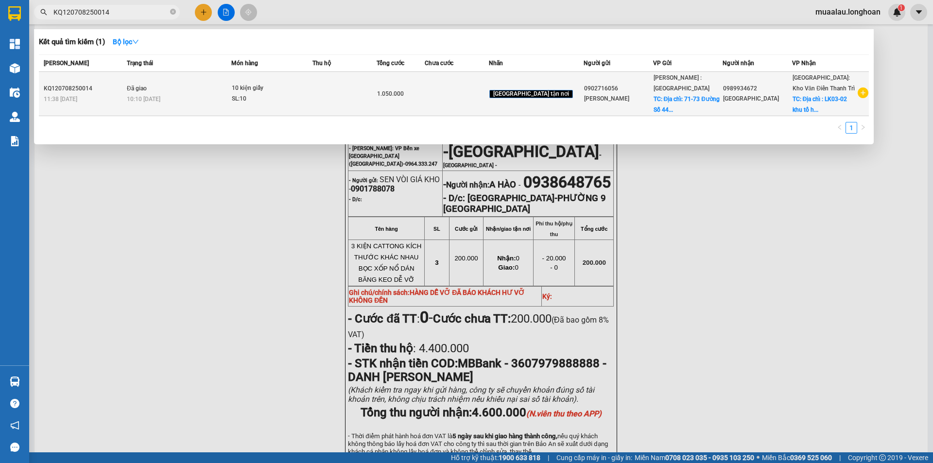
click at [149, 95] on span "10:10 [DATE]" at bounding box center [144, 99] width 34 height 8
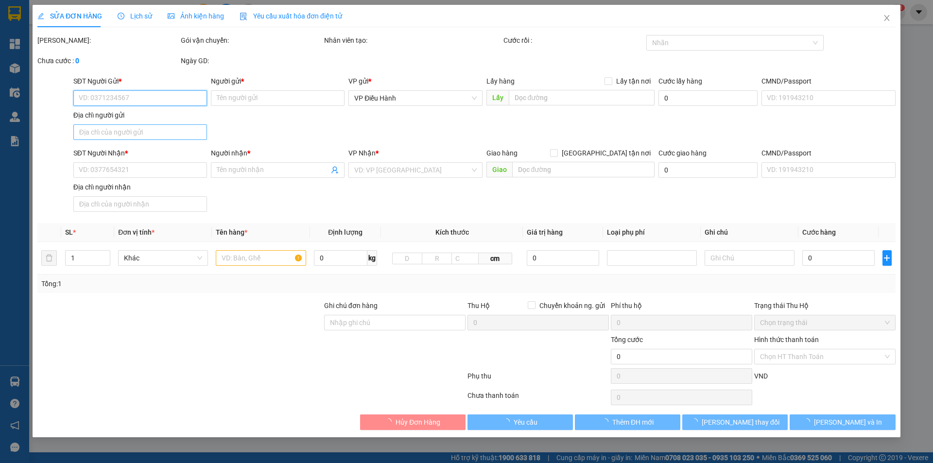
type input "0902716056"
type input "[PERSON_NAME]"
checkbox input "true"
type input "Địa chỉ: [STREET_ADDRESS]"
type input "100.000"
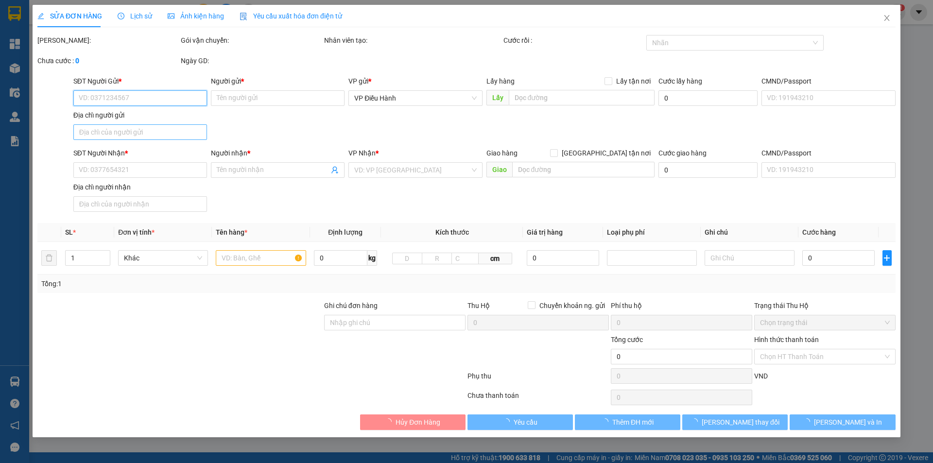
type input "0989934672"
type input "[GEOGRAPHIC_DATA]"
checkbox input "true"
type input "Địa chỉ : LK03-02 khu tổ hợp thương mại và dịch vụ cao cấp [GEOGRAPHIC_DATA], […"
type input "1.050.000"
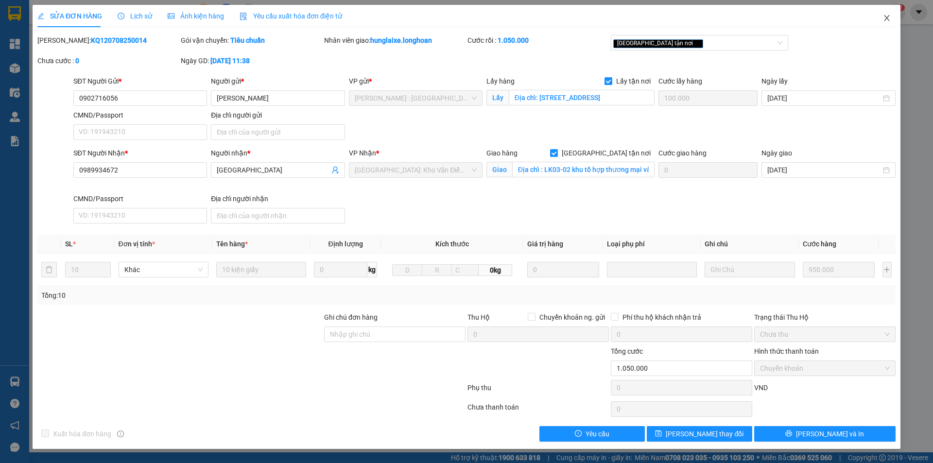
click at [886, 19] on icon "close" at bounding box center [886, 18] width 5 height 6
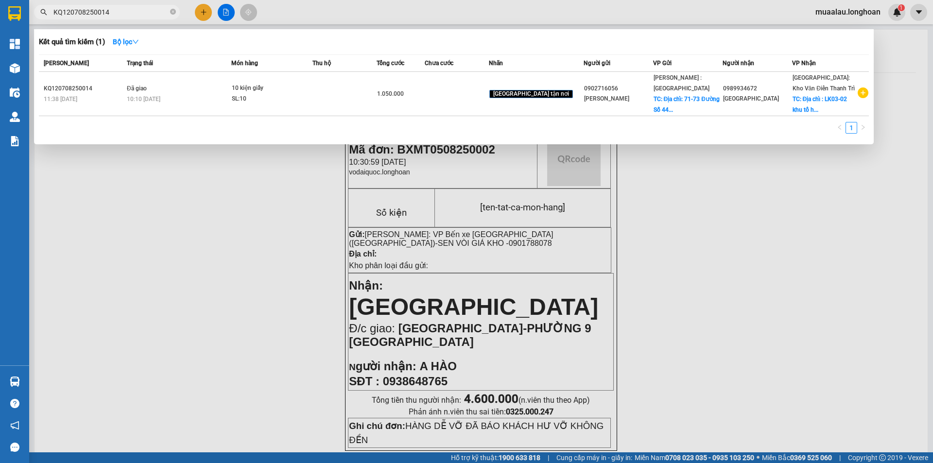
click at [124, 11] on input "KQ120708250014" at bounding box center [110, 12] width 115 height 11
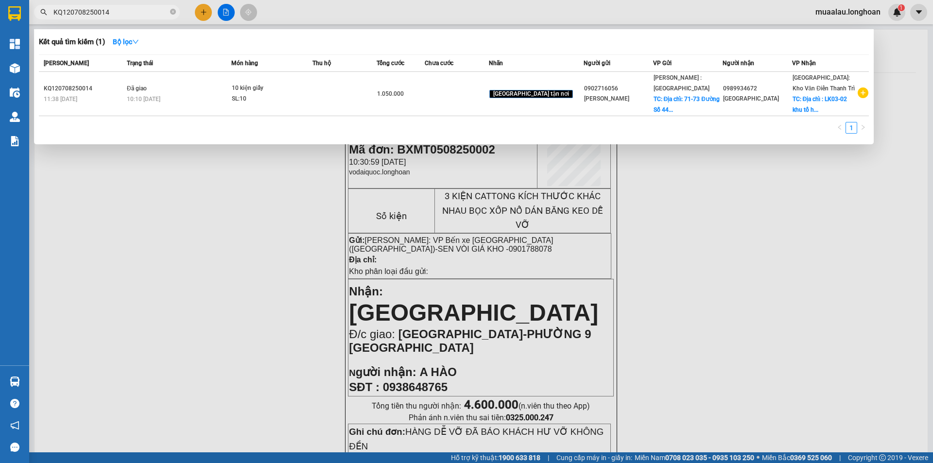
paste input "HNVD0708250023"
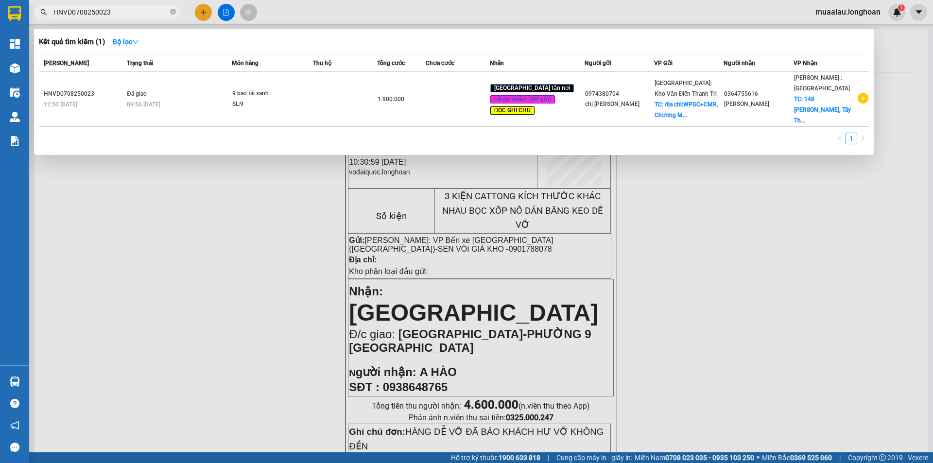
click at [120, 11] on input "HNVD0708250023" at bounding box center [110, 12] width 115 height 11
paste input "KQ120808250031"
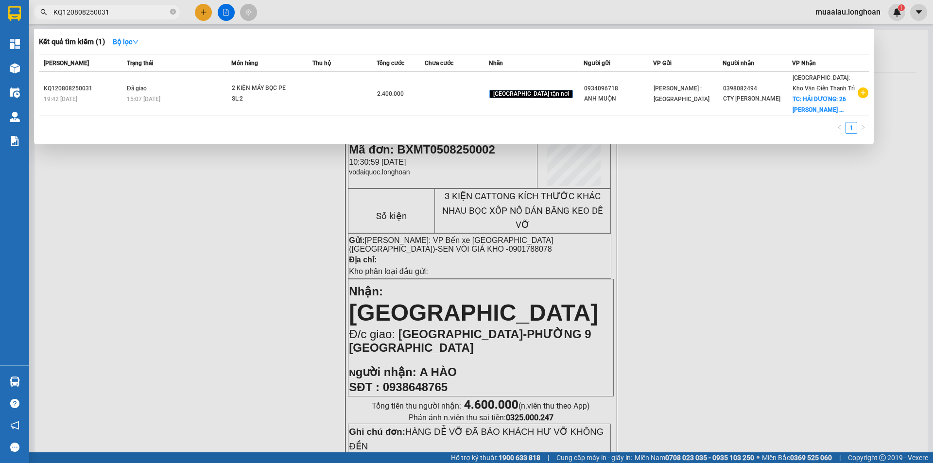
click at [129, 16] on input "KQ120808250031" at bounding box center [110, 12] width 115 height 11
paste input "HNVD0708250005"
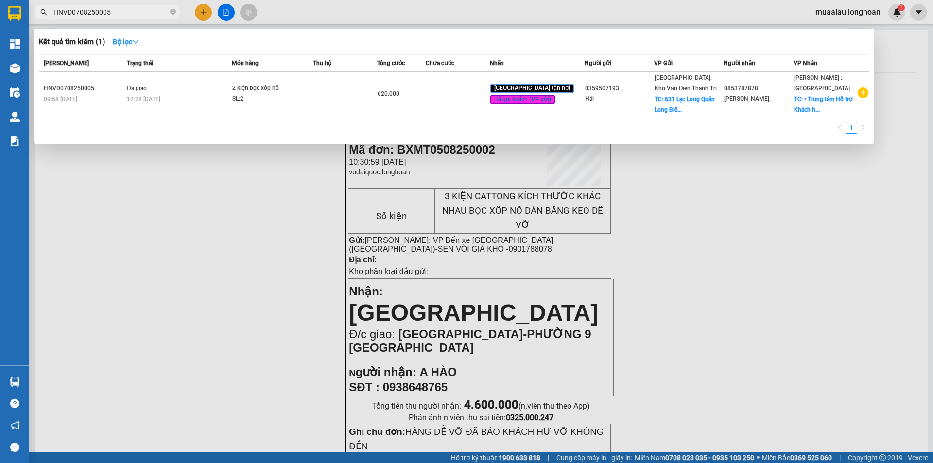
click at [123, 13] on input "HNVD0708250005" at bounding box center [110, 12] width 115 height 11
paste input "608250042"
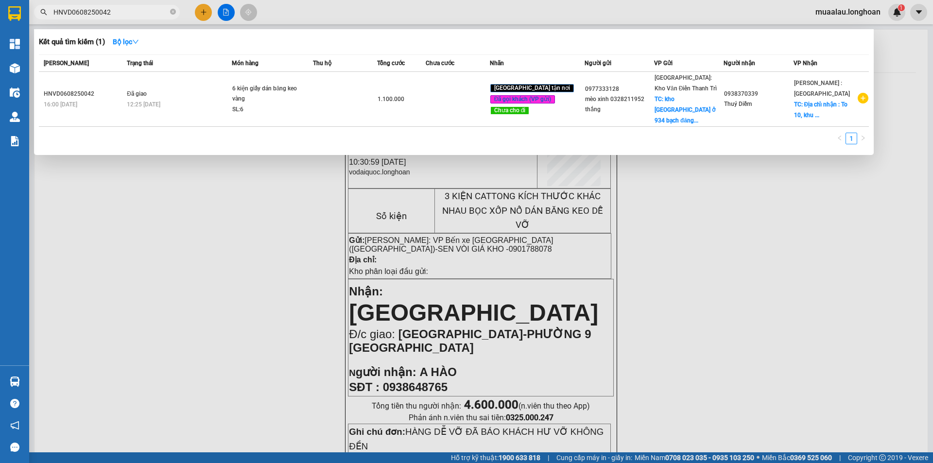
click at [137, 14] on input "HNVD0608250042" at bounding box center [110, 12] width 115 height 11
paste input "KQ123007250010"
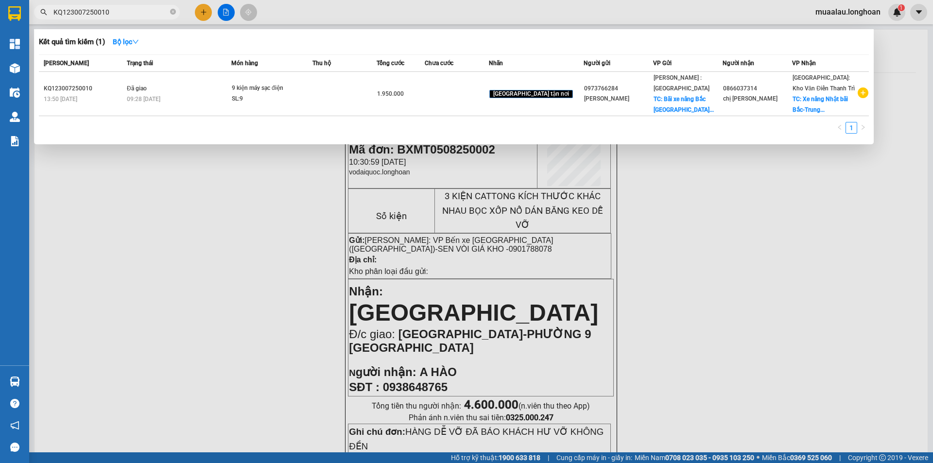
type input "KQ123007250010"
